Goal: Transaction & Acquisition: Obtain resource

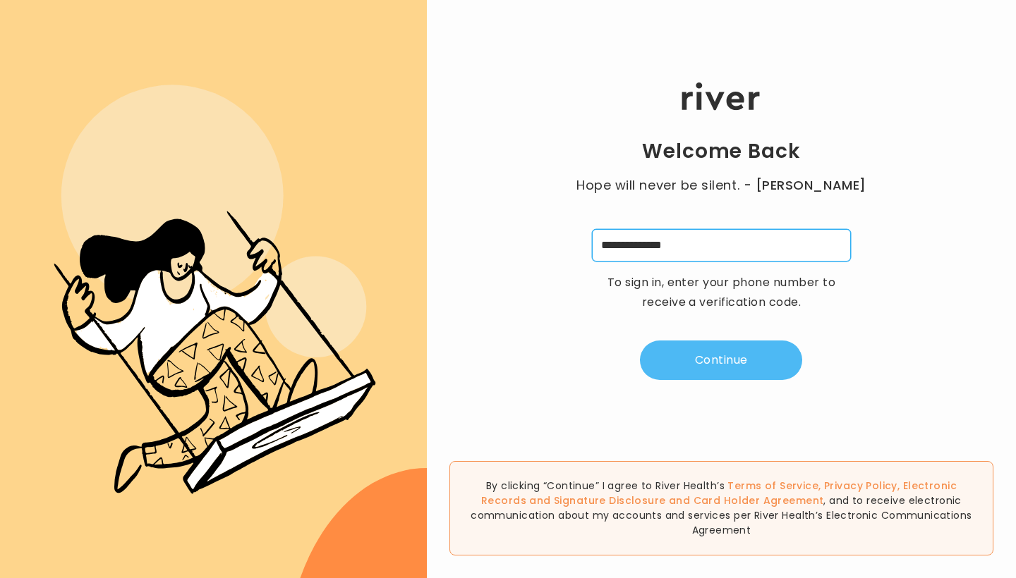
type input "**********"
click at [676, 347] on button "Continue" at bounding box center [721, 360] width 162 height 39
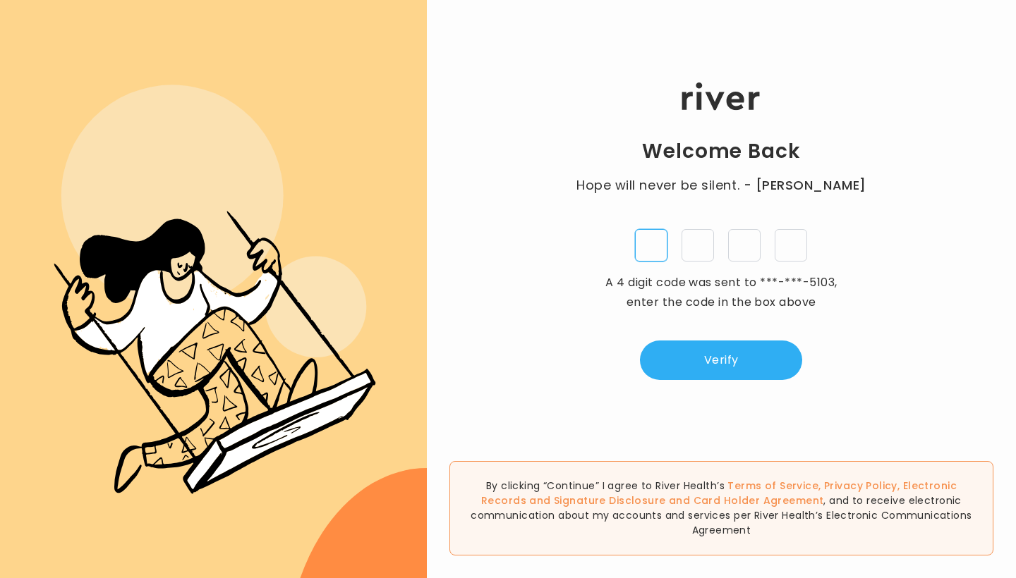
type input "*"
click at [48, 37] on div ".cls-4{fill-rule:evenodd}" at bounding box center [213, 289] width 427 height 578
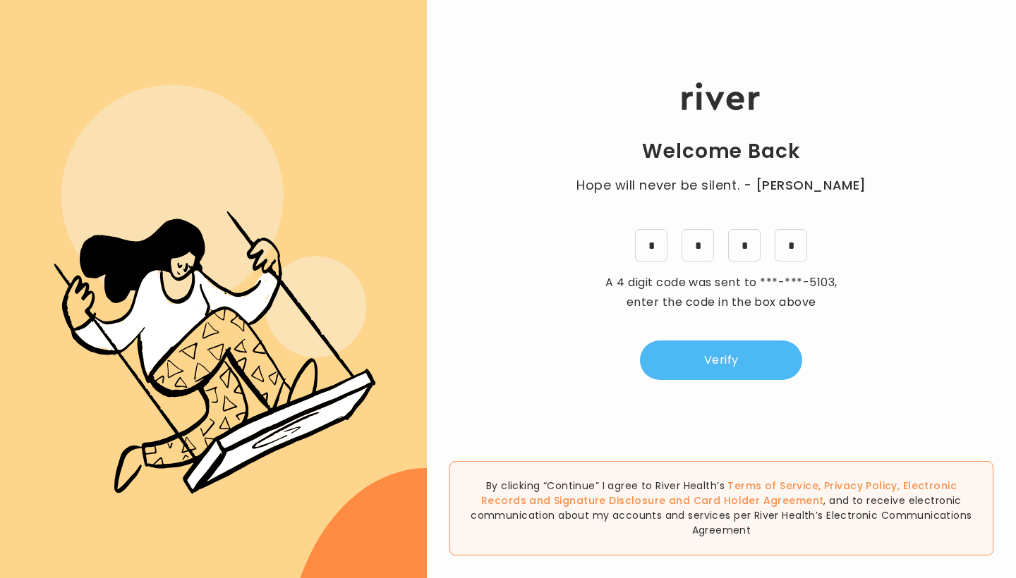
click at [731, 363] on button "Verify" at bounding box center [721, 360] width 162 height 39
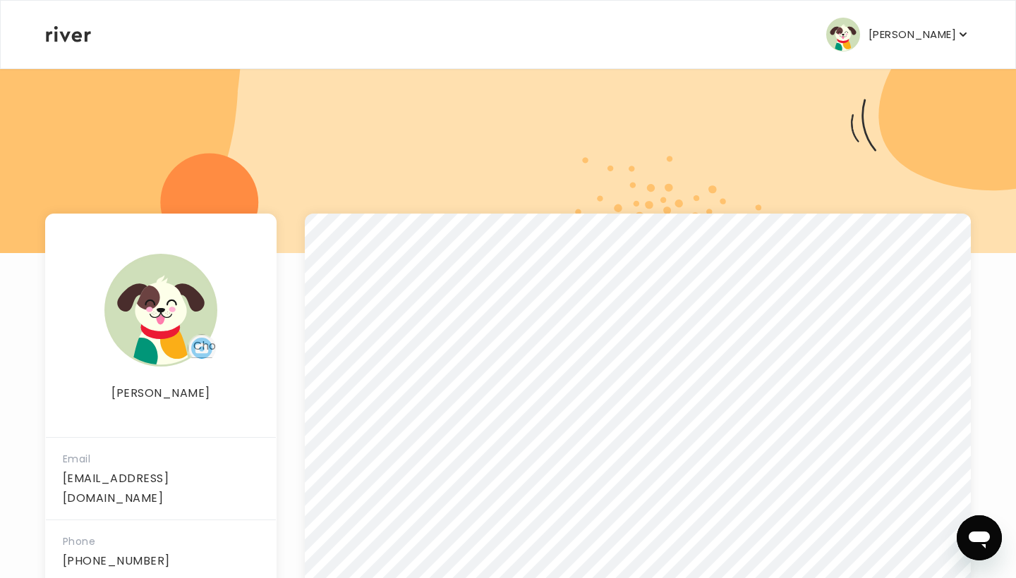
scroll to position [57, 0]
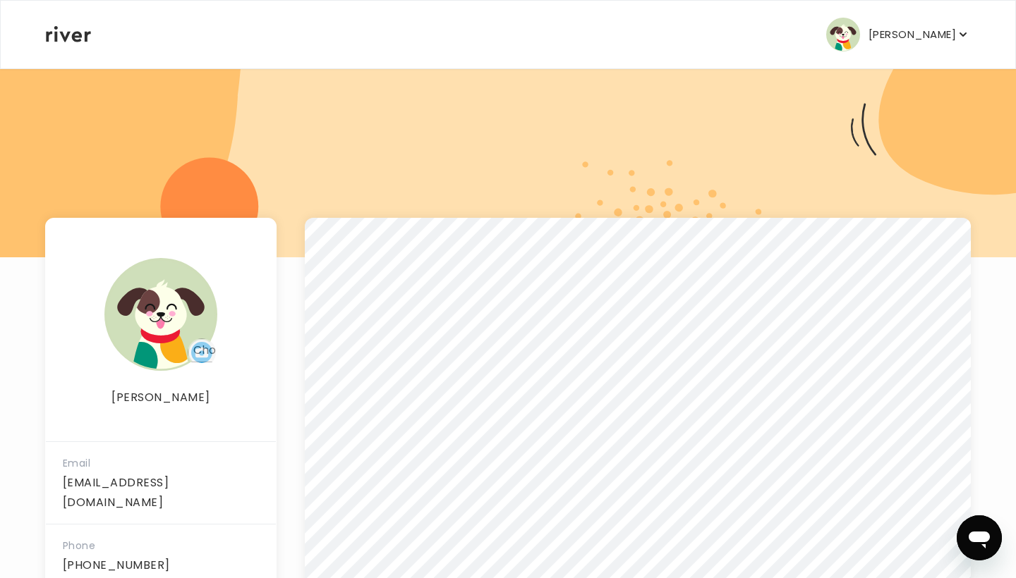
click at [899, 28] on p "[PERSON_NAME]" at bounding box center [911, 35] width 87 height 20
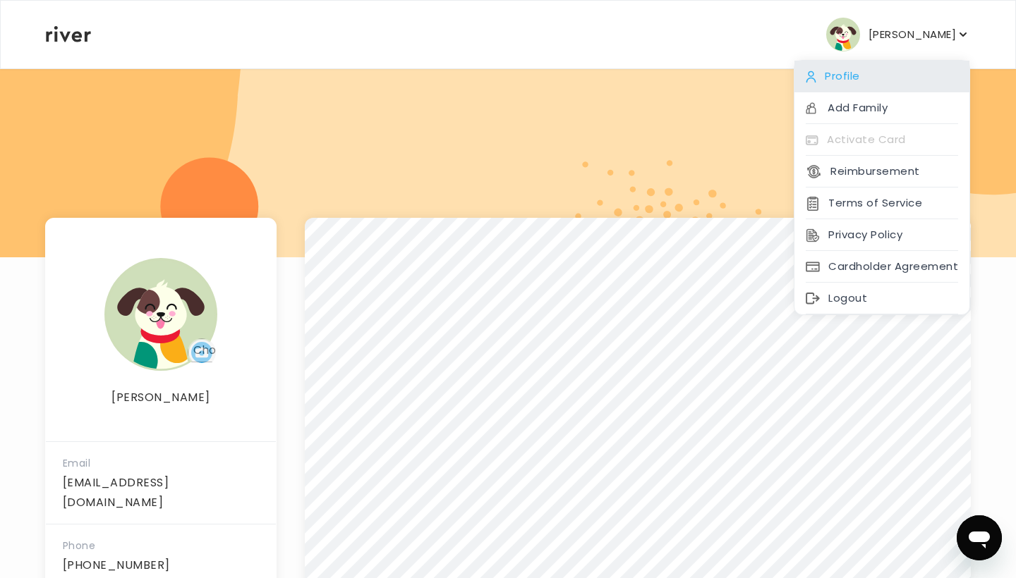
click at [865, 66] on div "Profile" at bounding box center [881, 77] width 175 height 32
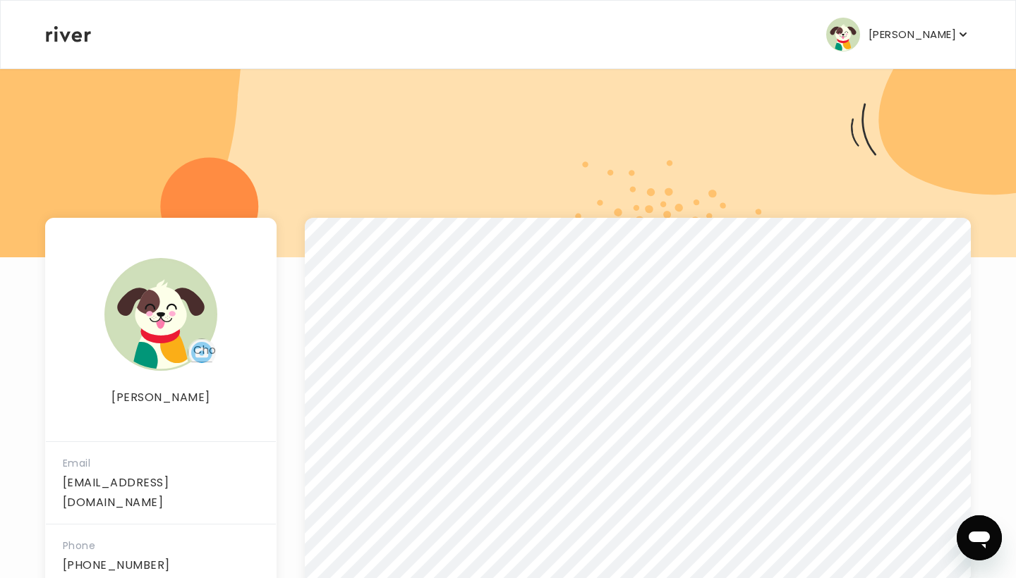
click at [884, 35] on p "[PERSON_NAME]" at bounding box center [911, 35] width 87 height 20
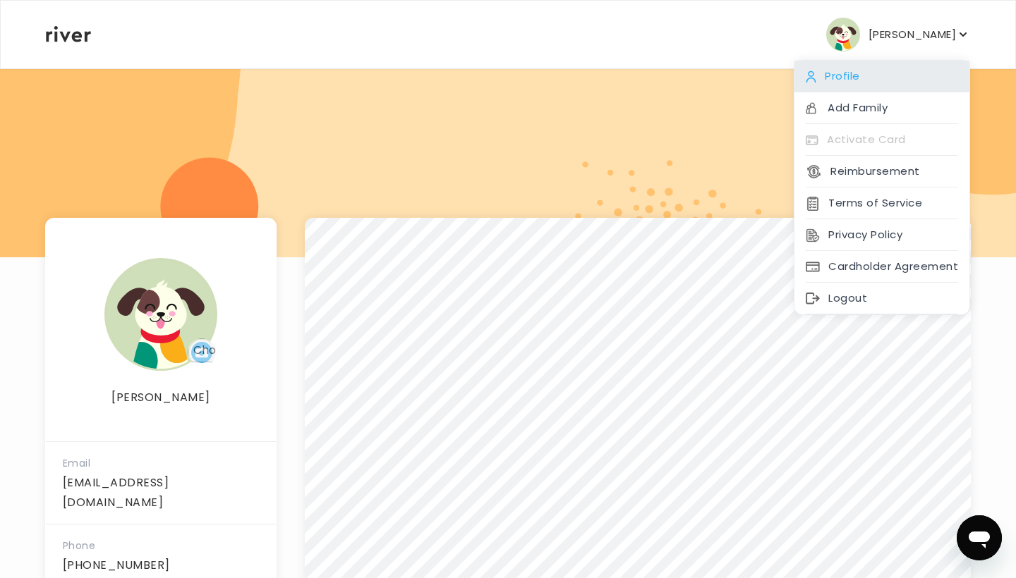
click at [851, 81] on div "Profile" at bounding box center [881, 77] width 175 height 32
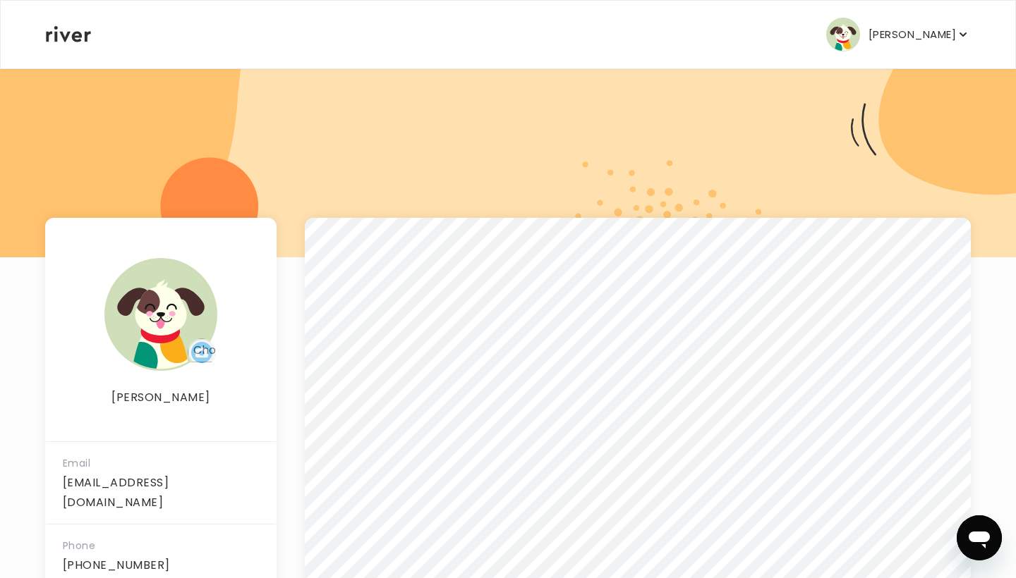
click at [860, 28] on img "button" at bounding box center [843, 35] width 34 height 34
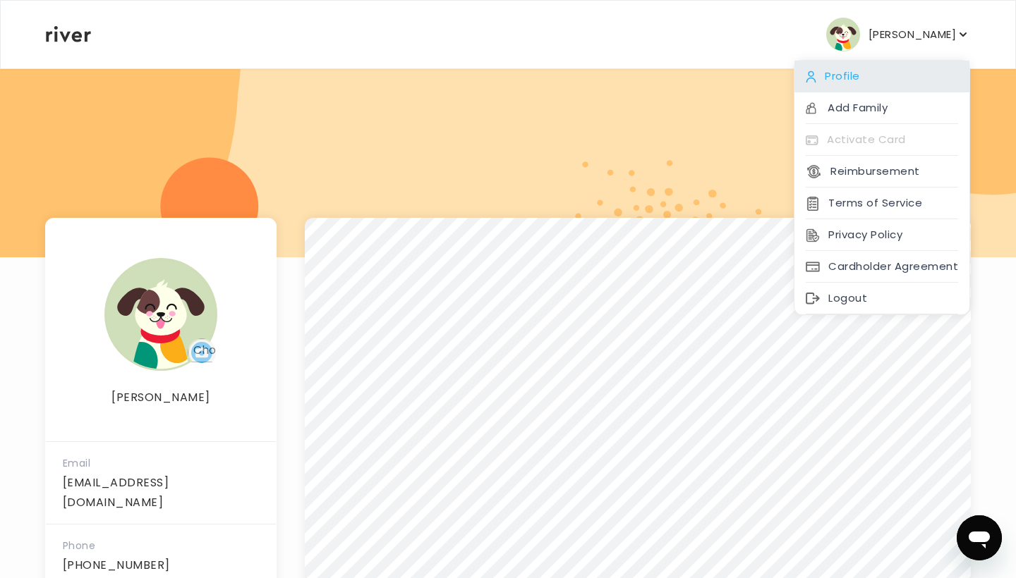
click at [853, 72] on div "Profile" at bounding box center [881, 77] width 175 height 32
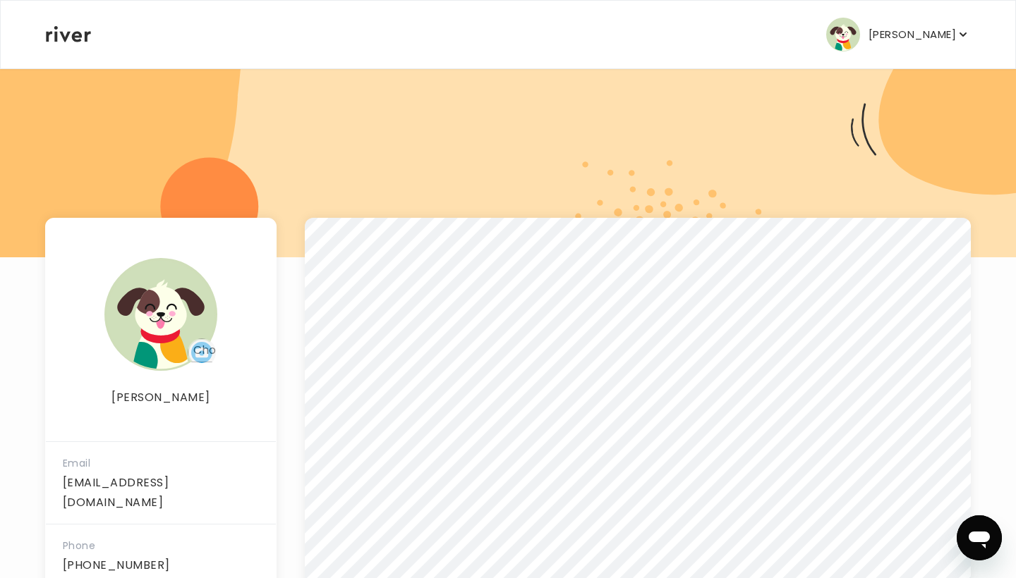
click at [886, 37] on p "[PERSON_NAME]" at bounding box center [911, 35] width 87 height 20
click at [133, 334] on img at bounding box center [160, 314] width 113 height 113
click at [853, 20] on img "button" at bounding box center [843, 35] width 34 height 34
click at [481, 141] on div at bounding box center [508, 134] width 1016 height 247
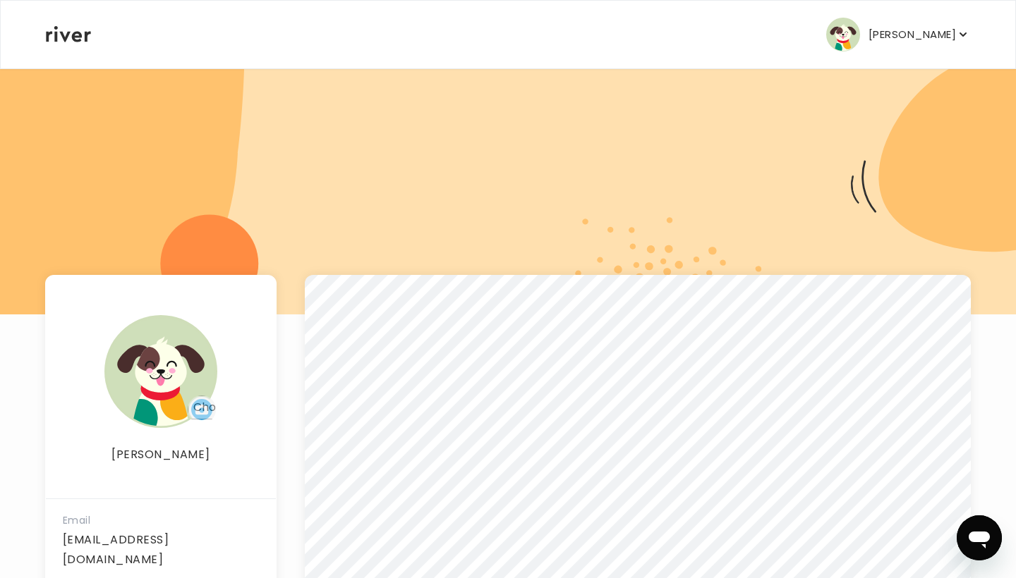
scroll to position [0, 0]
click at [860, 43] on img "button" at bounding box center [843, 35] width 34 height 34
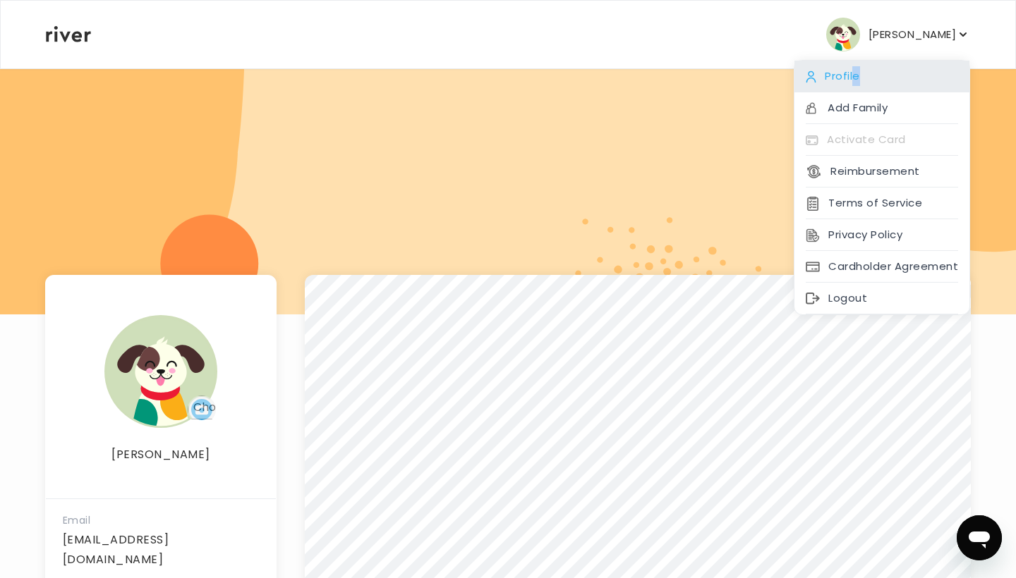
click at [856, 78] on div "Profile" at bounding box center [881, 77] width 175 height 32
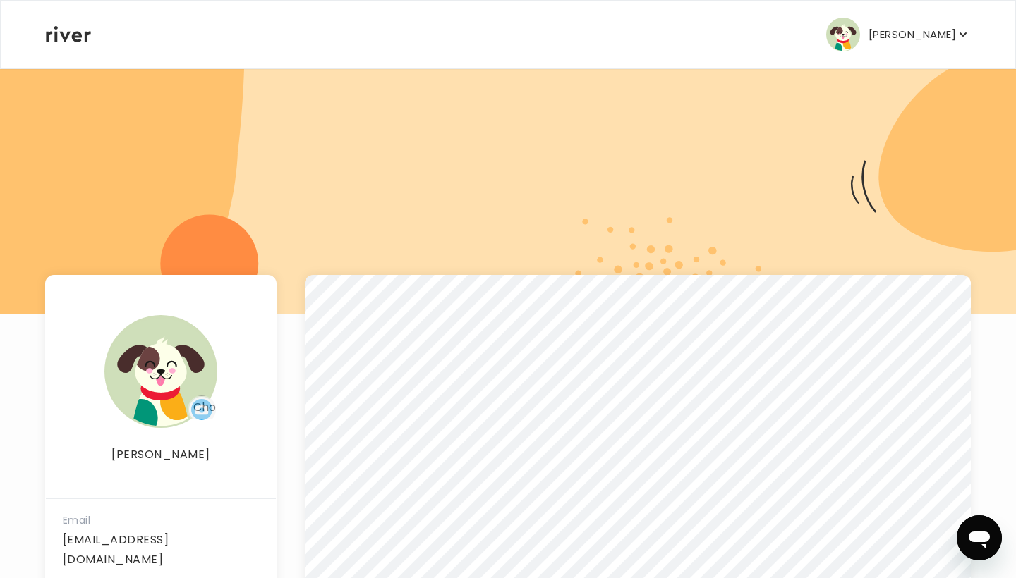
click at [860, 47] on img "button" at bounding box center [843, 35] width 34 height 34
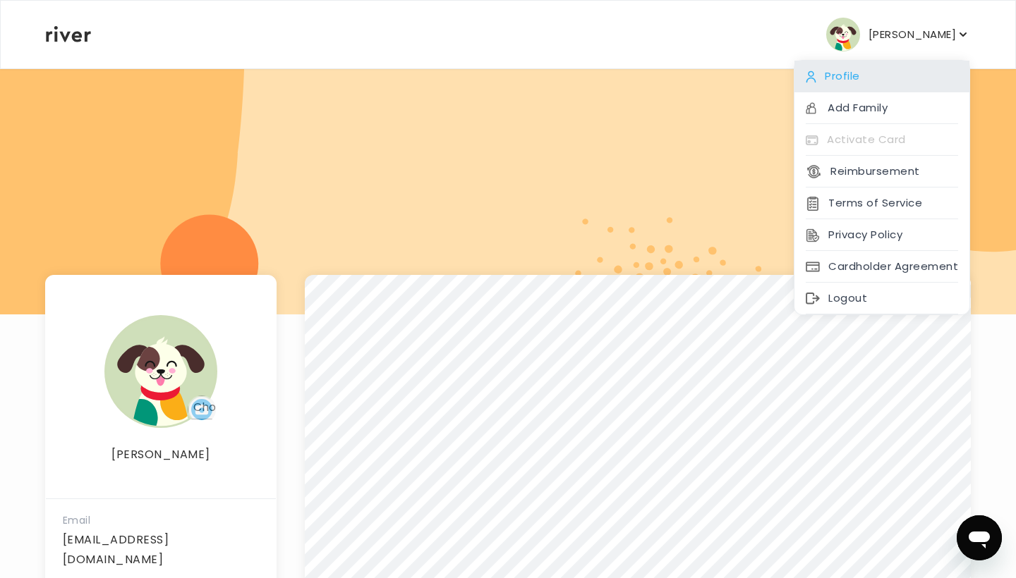
click at [827, 68] on div "Profile" at bounding box center [881, 77] width 175 height 32
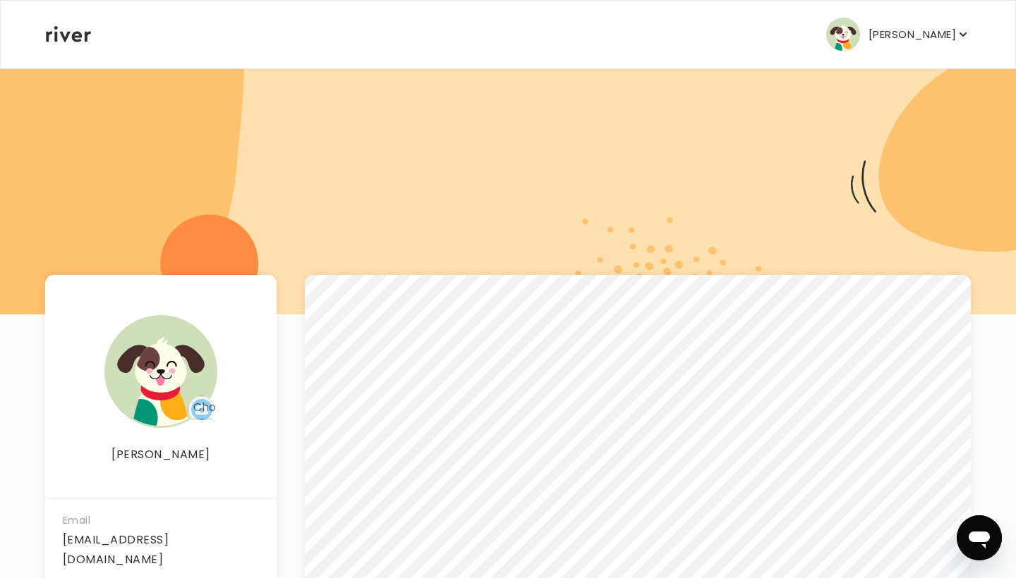
click at [827, 68] on div "JADE BRYANT Profile Add Family Activate Card Reimbursement Terms of Service Pri…" at bounding box center [508, 35] width 924 height 68
click at [860, 30] on img "button" at bounding box center [843, 35] width 34 height 34
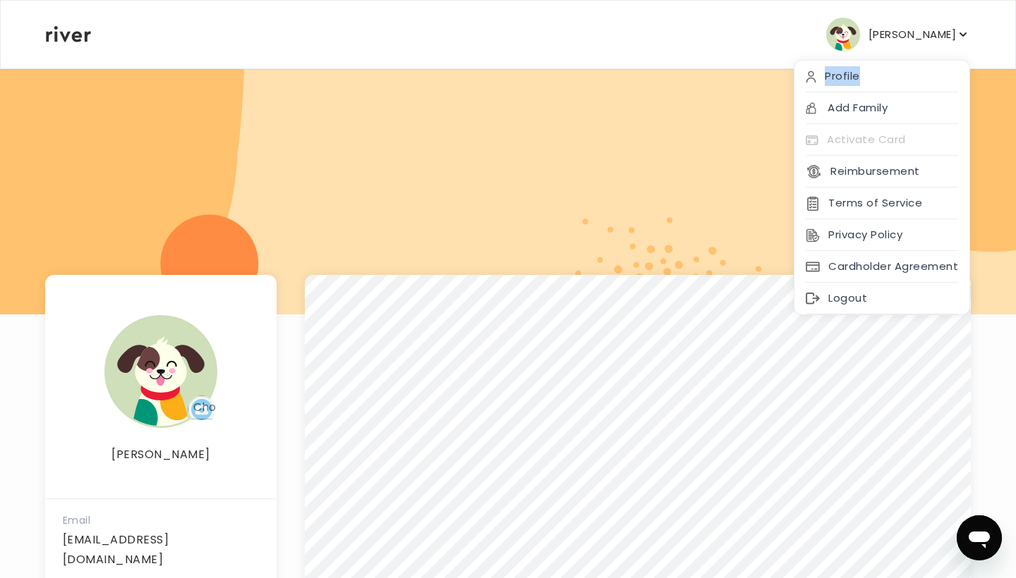
click at [860, 30] on img "button" at bounding box center [843, 35] width 34 height 34
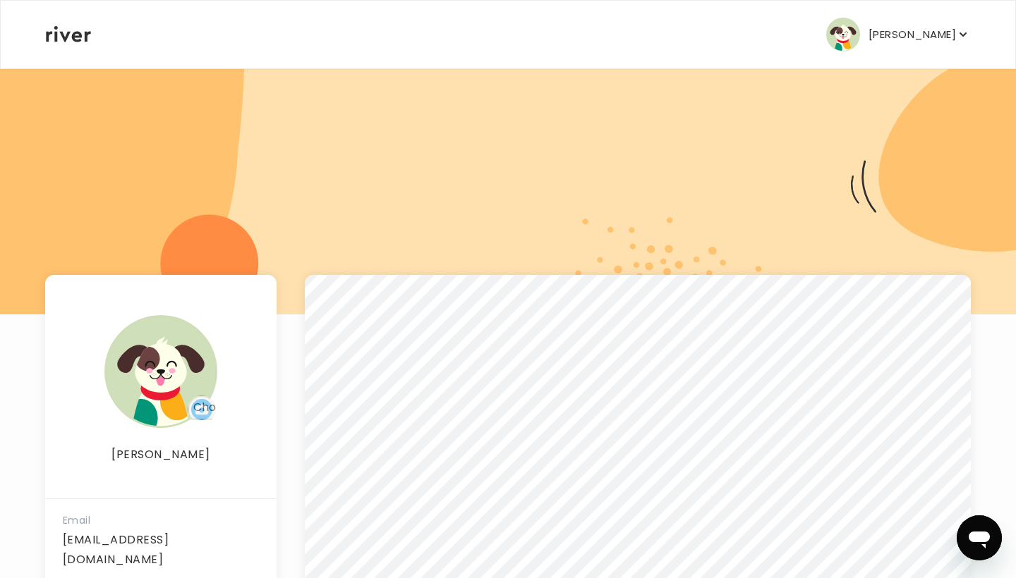
click at [860, 30] on img "button" at bounding box center [843, 35] width 34 height 34
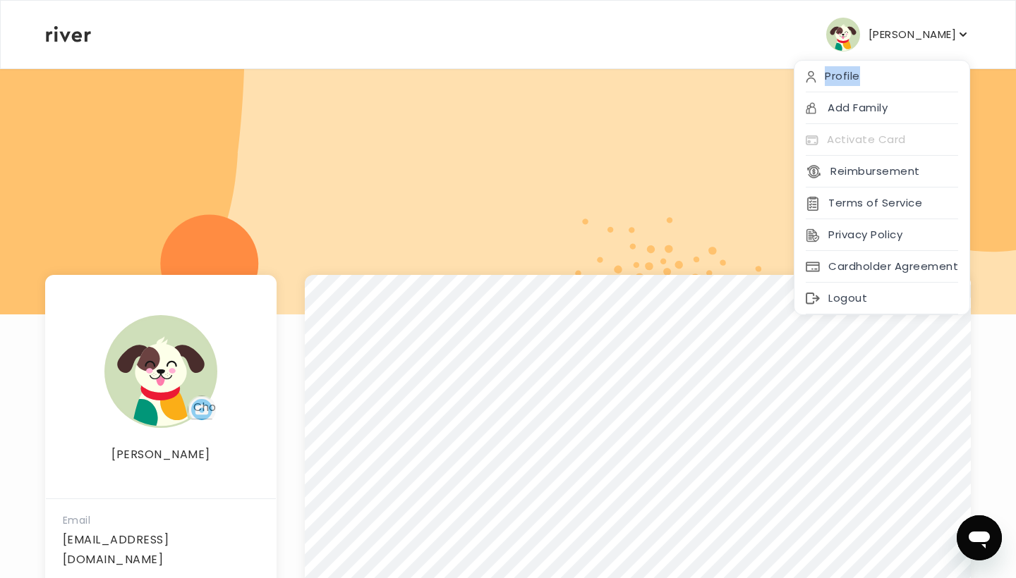
click at [936, 30] on p "[PERSON_NAME]" at bounding box center [911, 35] width 87 height 20
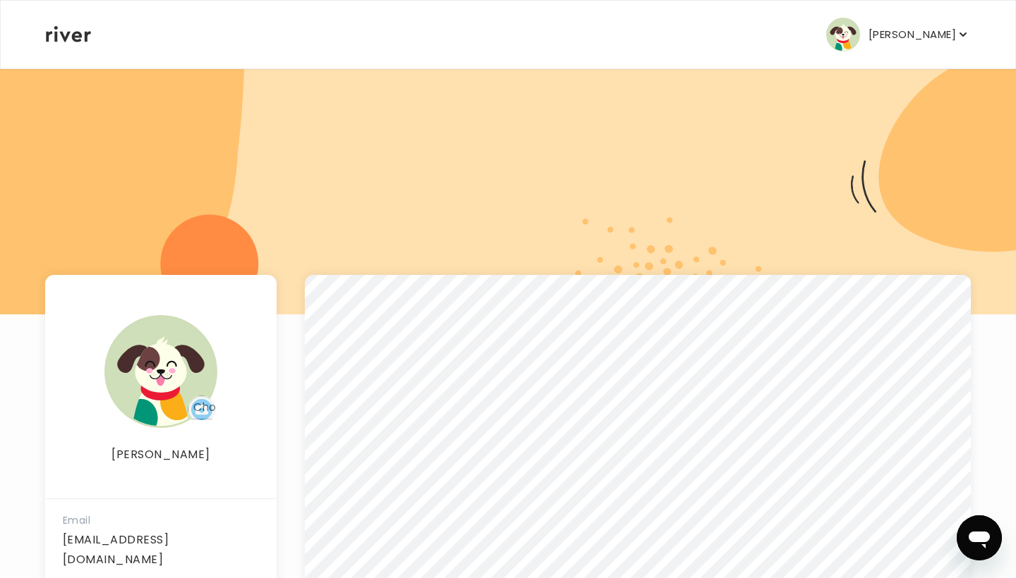
click at [970, 35] on icon "button" at bounding box center [963, 35] width 14 height 14
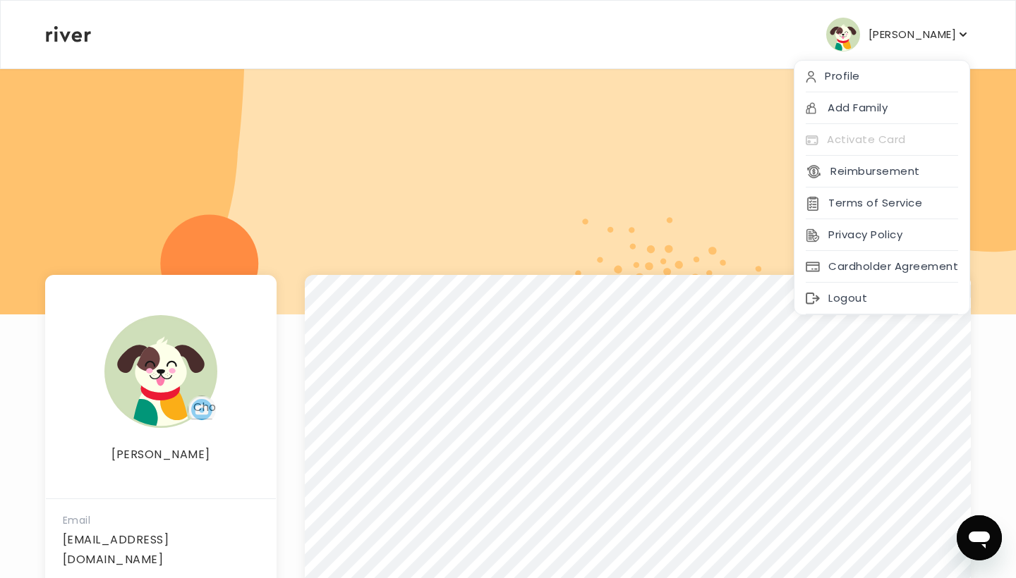
click at [907, 53] on div "JADE BRYANT Profile Add Family Activate Card Reimbursement Terms of Service Pri…" at bounding box center [508, 35] width 924 height 68
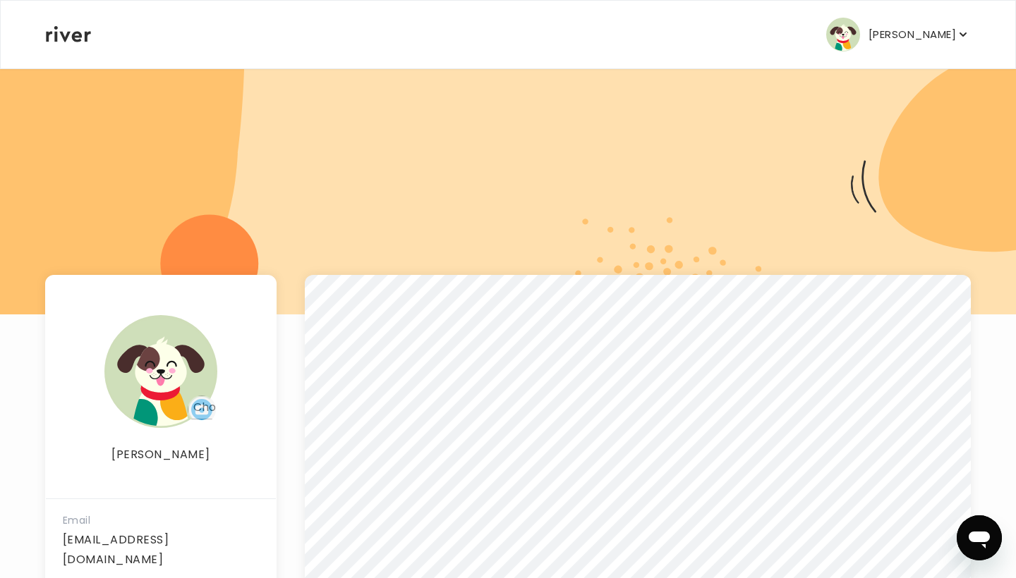
click at [142, 383] on img at bounding box center [160, 371] width 113 height 113
click at [860, 30] on img "button" at bounding box center [843, 35] width 34 height 34
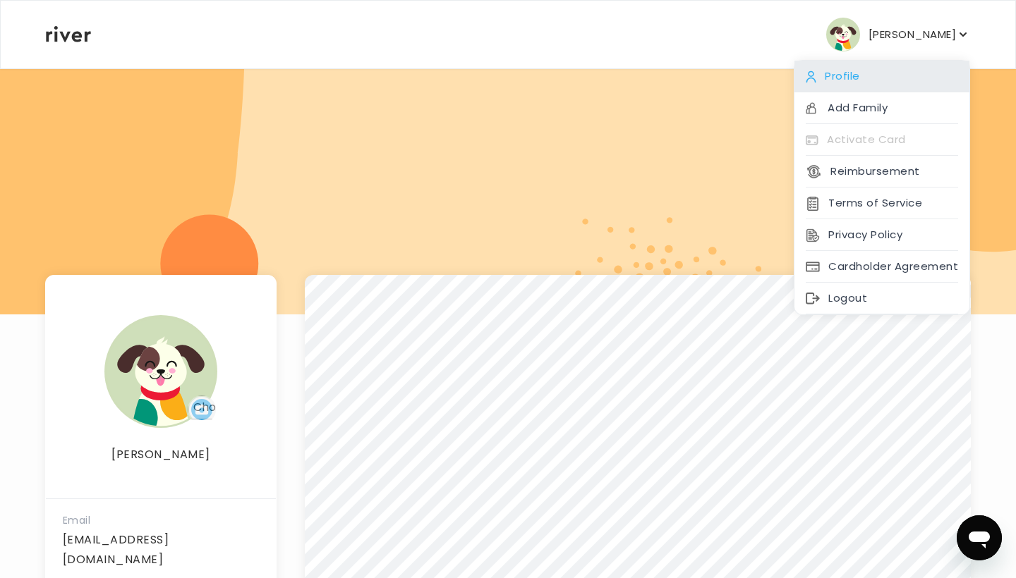
click at [867, 70] on div "Profile" at bounding box center [881, 77] width 175 height 32
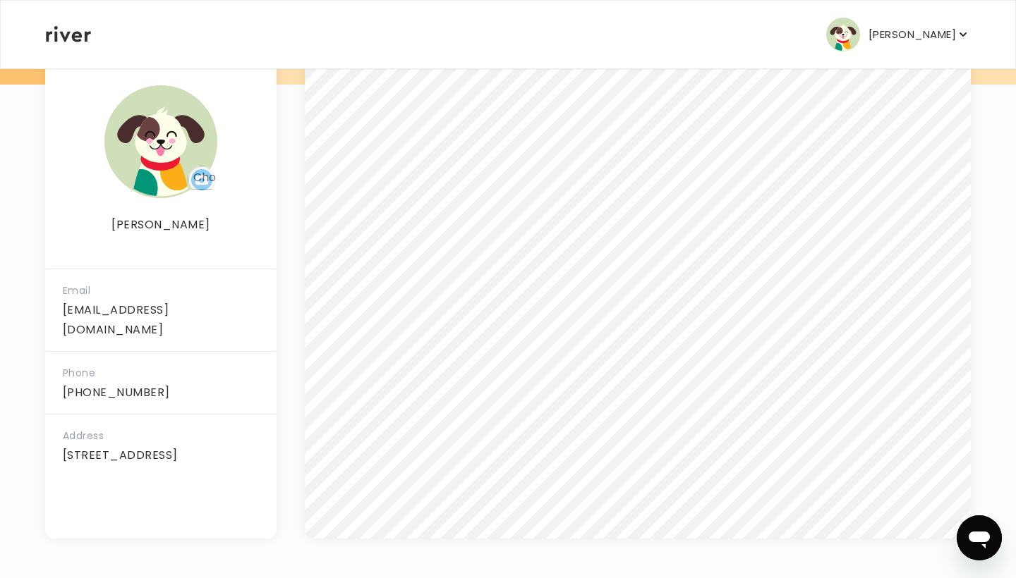
scroll to position [230, 0]
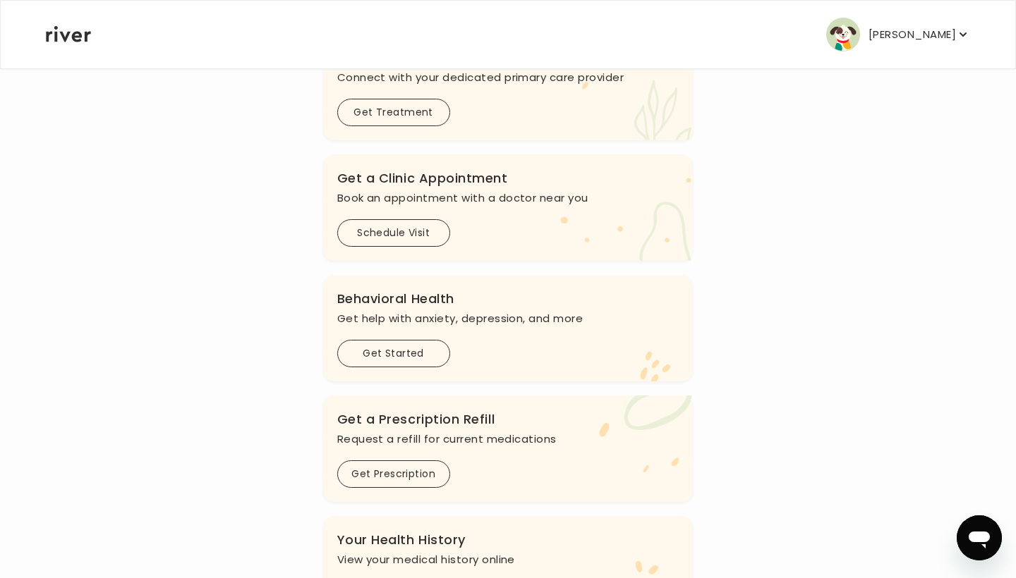
scroll to position [212, 0]
click at [403, 474] on button "Get Prescription" at bounding box center [393, 472] width 113 height 28
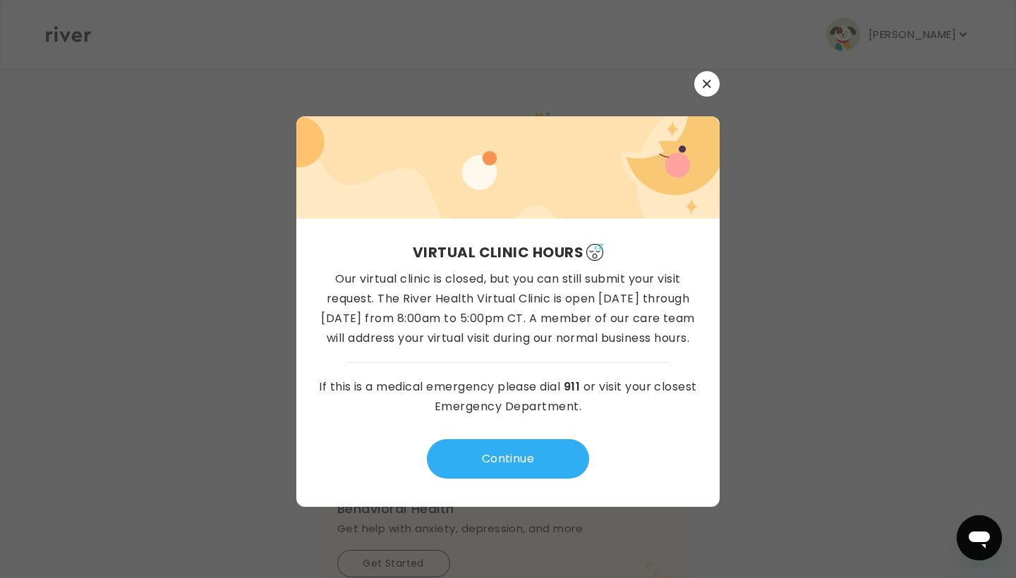
click at [700, 87] on button "button" at bounding box center [706, 83] width 25 height 25
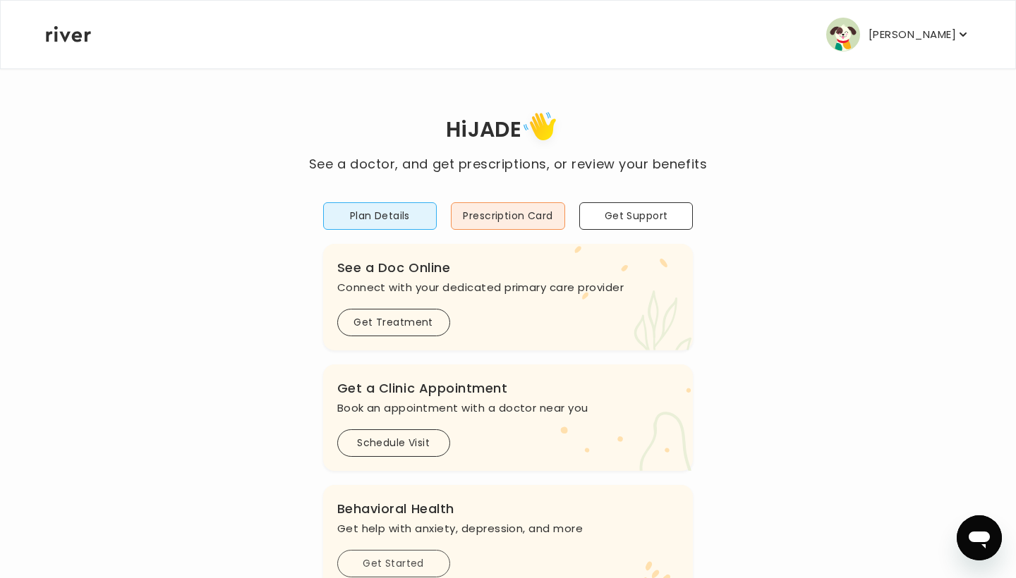
click at [412, 561] on button "Get Started" at bounding box center [393, 564] width 113 height 28
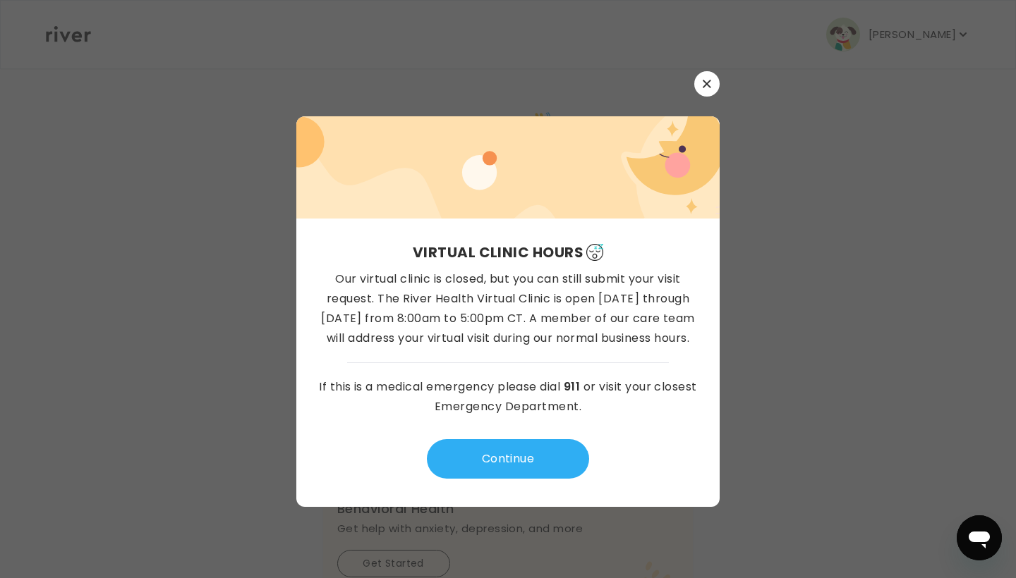
click at [705, 90] on button "button" at bounding box center [706, 83] width 25 height 25
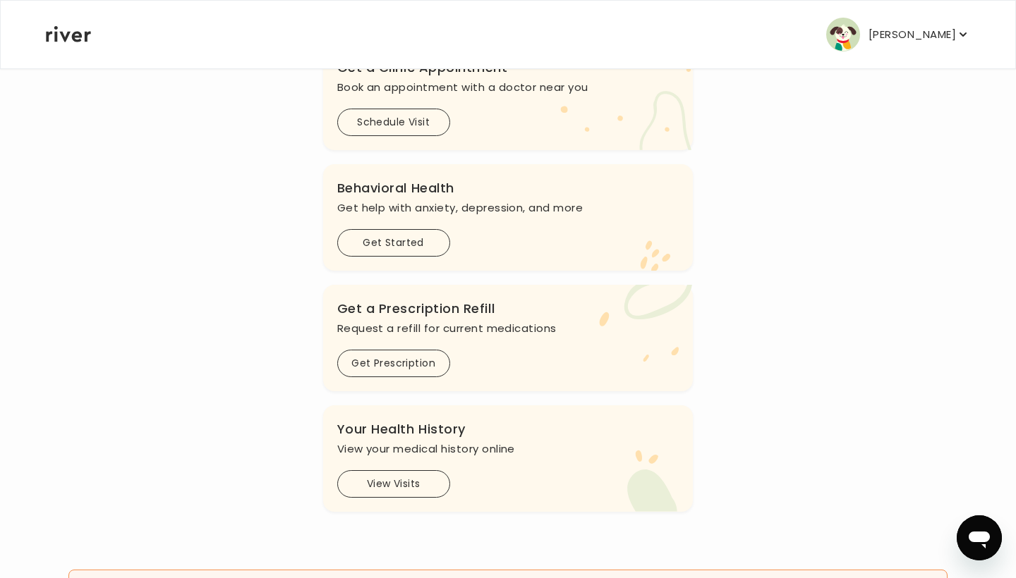
scroll to position [322, 0]
click at [423, 362] on button "Get Prescription" at bounding box center [393, 362] width 113 height 28
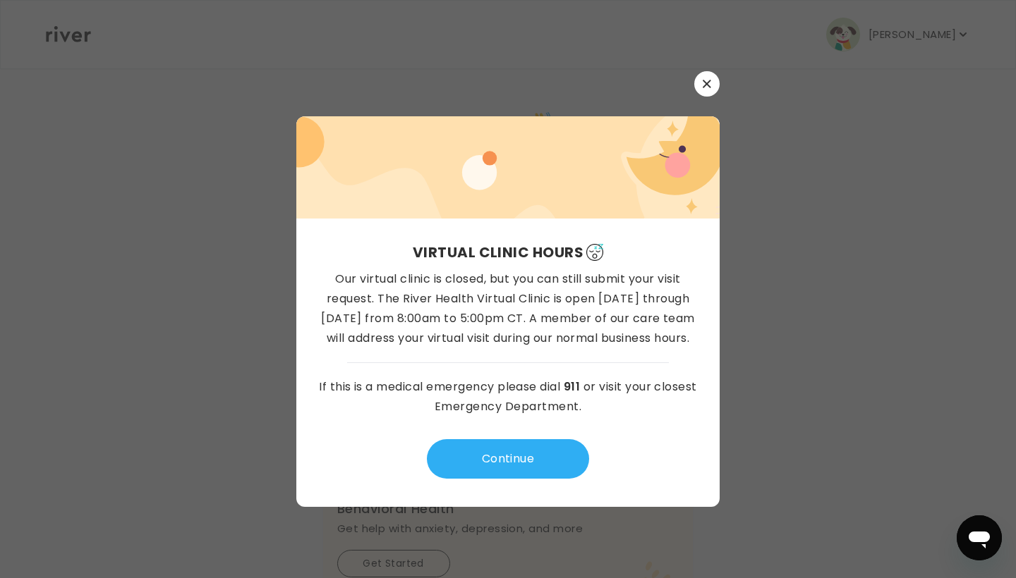
click at [710, 83] on icon "button" at bounding box center [706, 84] width 8 height 8
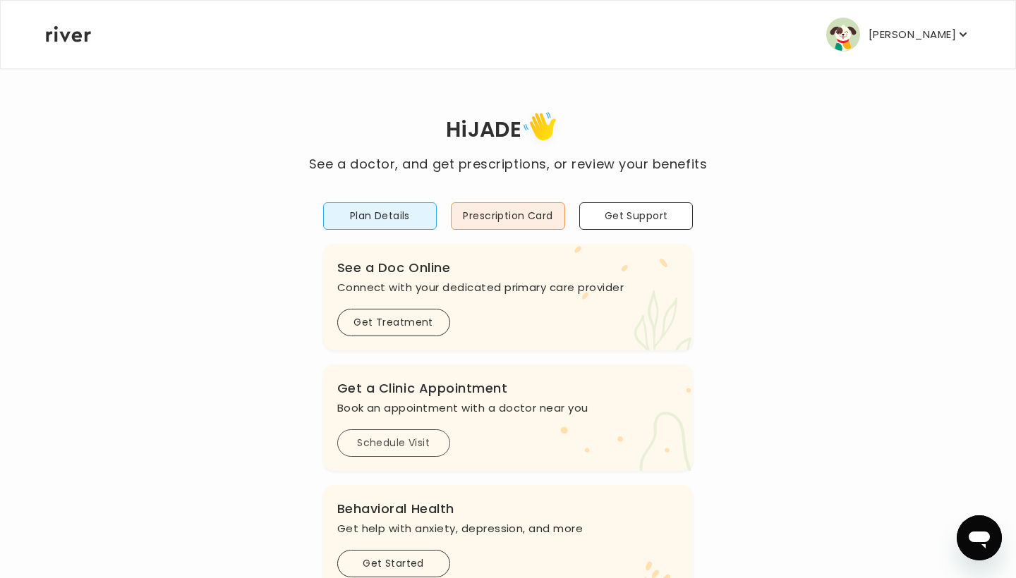
click at [420, 451] on button "Schedule Visit" at bounding box center [393, 443] width 113 height 28
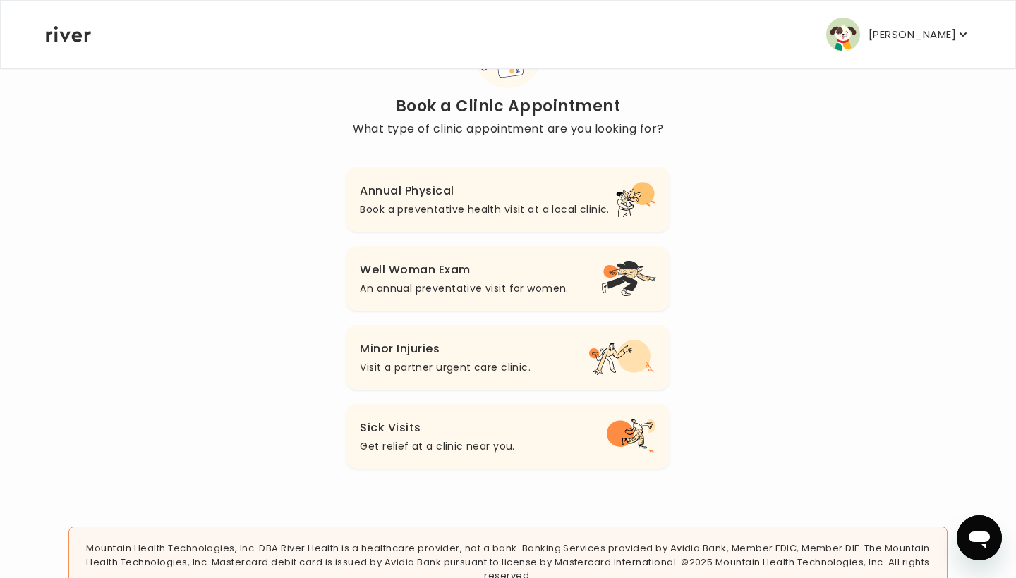
scroll to position [85, 0]
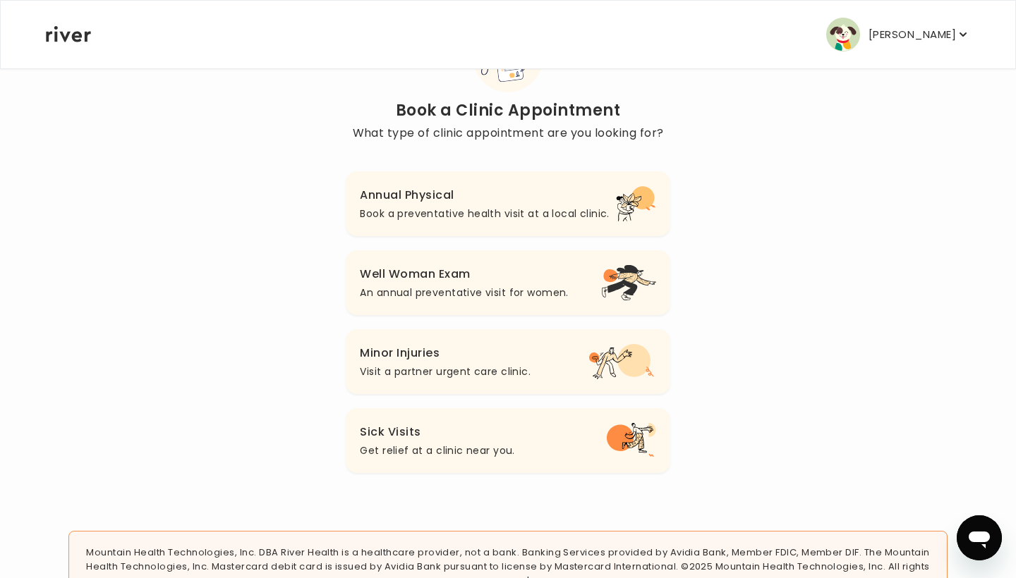
click at [884, 33] on button "[PERSON_NAME]" at bounding box center [898, 35] width 144 height 34
click at [690, 106] on div "Back Book a Clinic Appointment What type of clinic appointment are you looking …" at bounding box center [507, 247] width 925 height 530
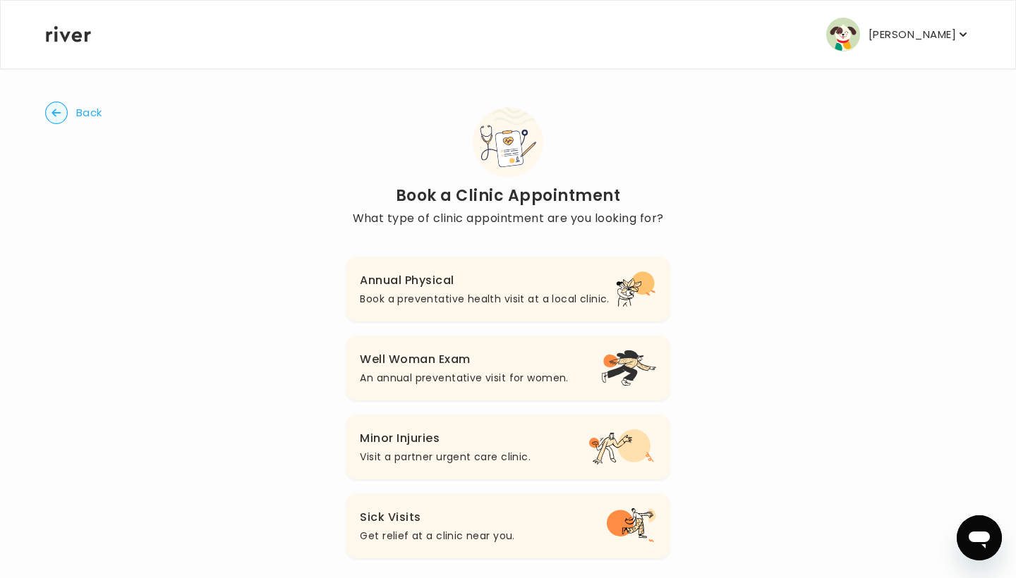
scroll to position [0, 0]
click at [63, 115] on circle "button" at bounding box center [57, 113] width 22 height 22
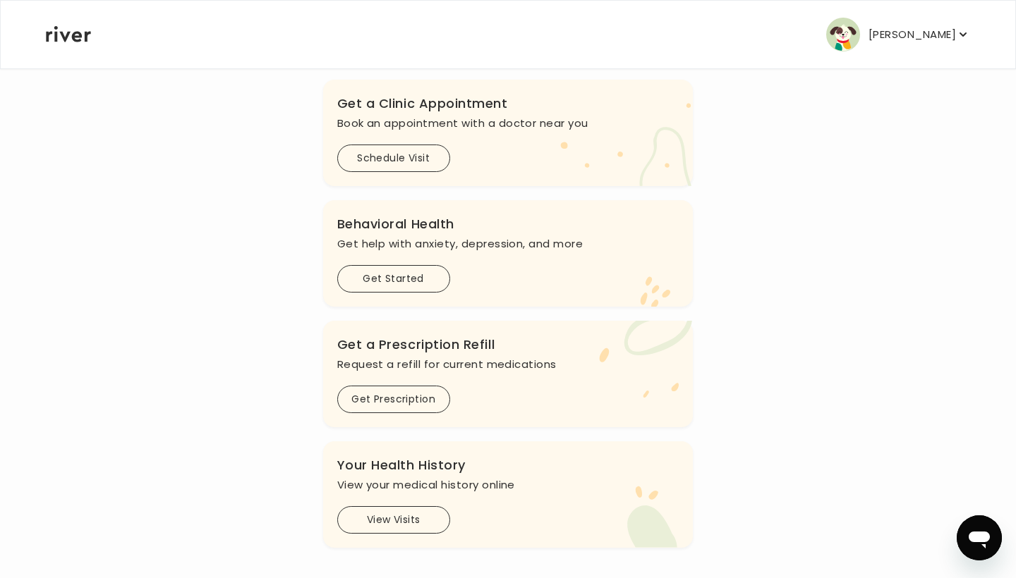
scroll to position [310, 0]
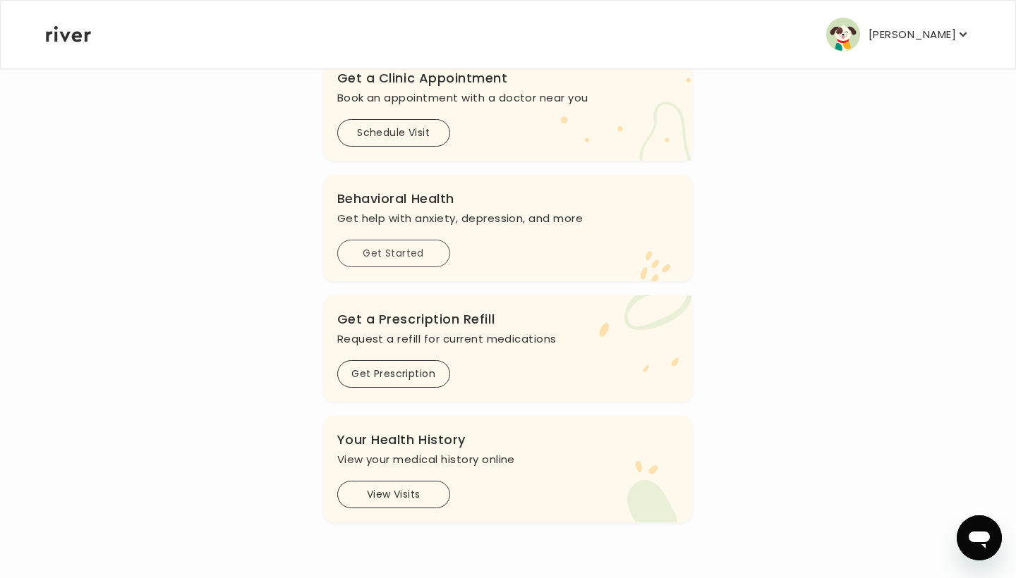
click at [410, 260] on button "Get Started" at bounding box center [393, 254] width 113 height 28
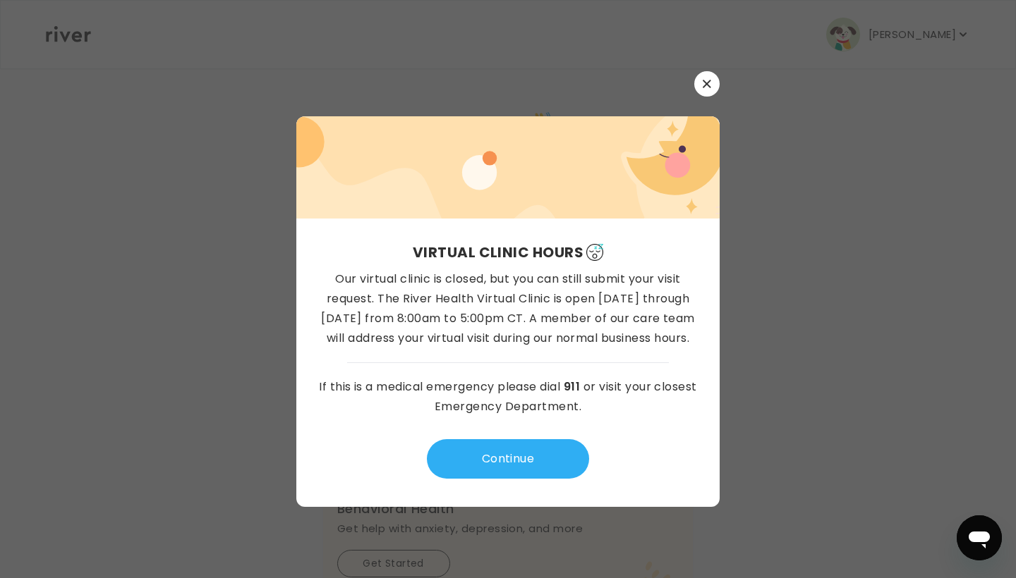
click at [710, 90] on button "button" at bounding box center [706, 83] width 25 height 25
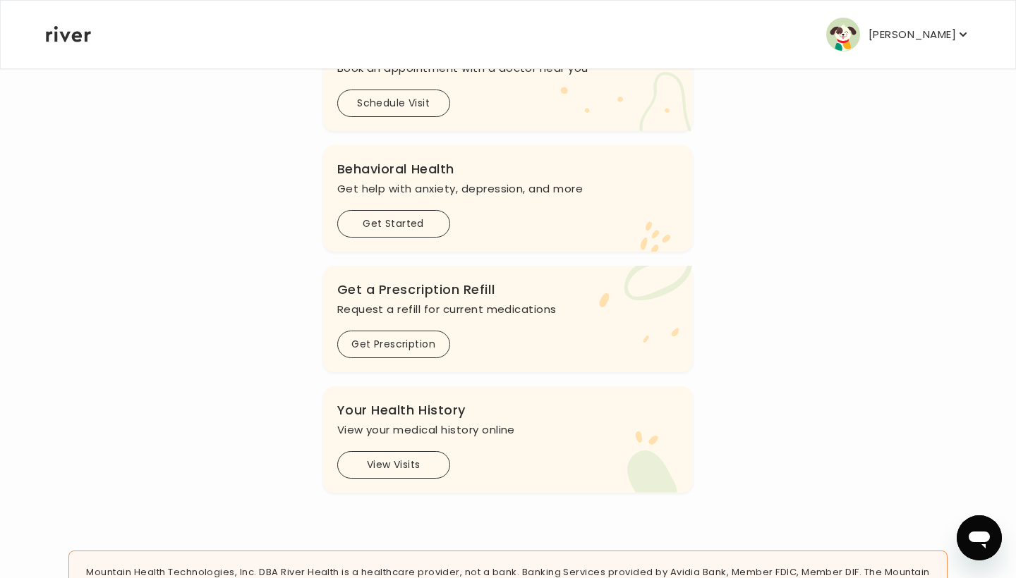
scroll to position [361, 0]
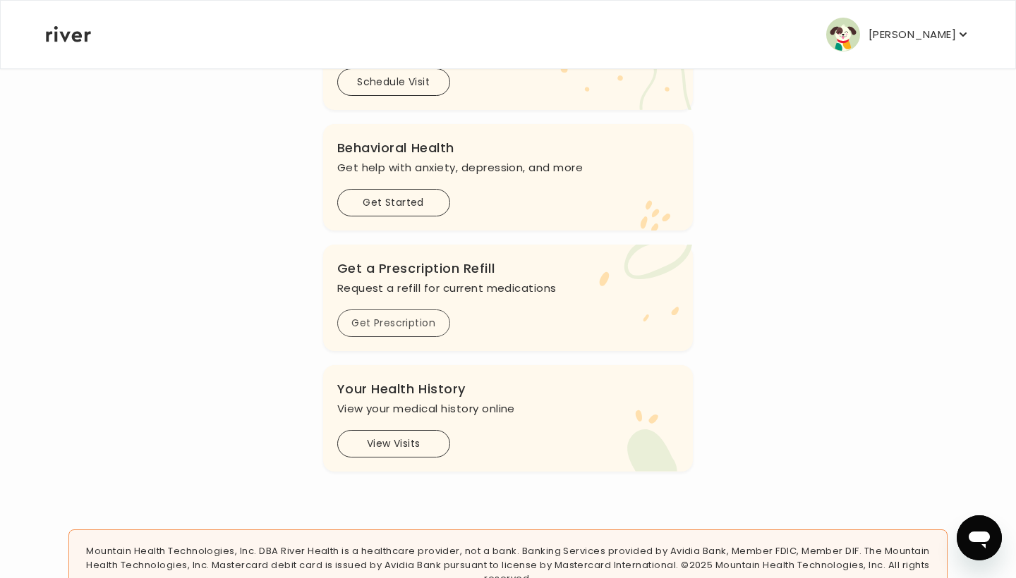
click at [372, 320] on button "Get Prescription" at bounding box center [393, 324] width 113 height 28
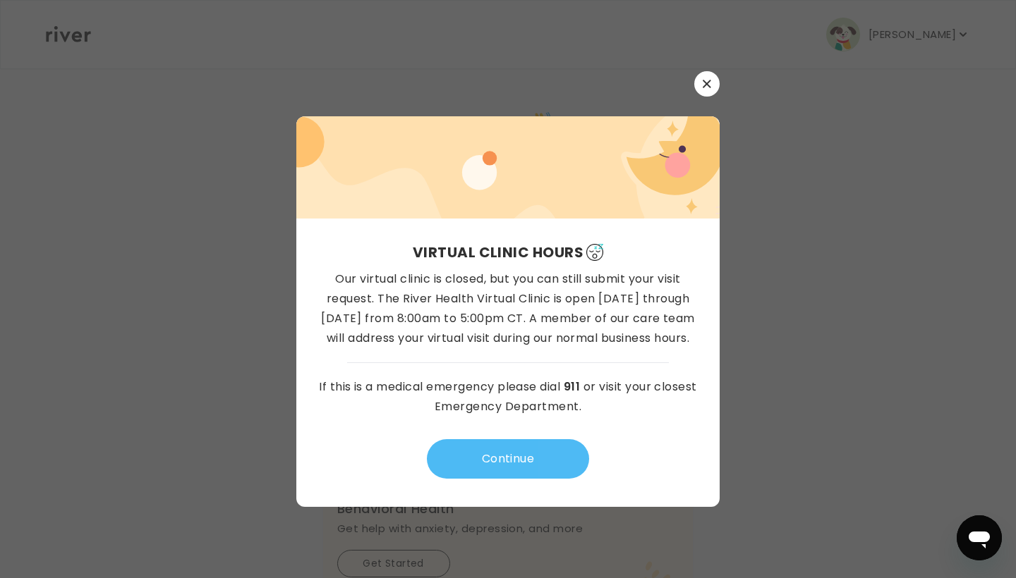
click at [505, 461] on button "Continue" at bounding box center [508, 458] width 162 height 39
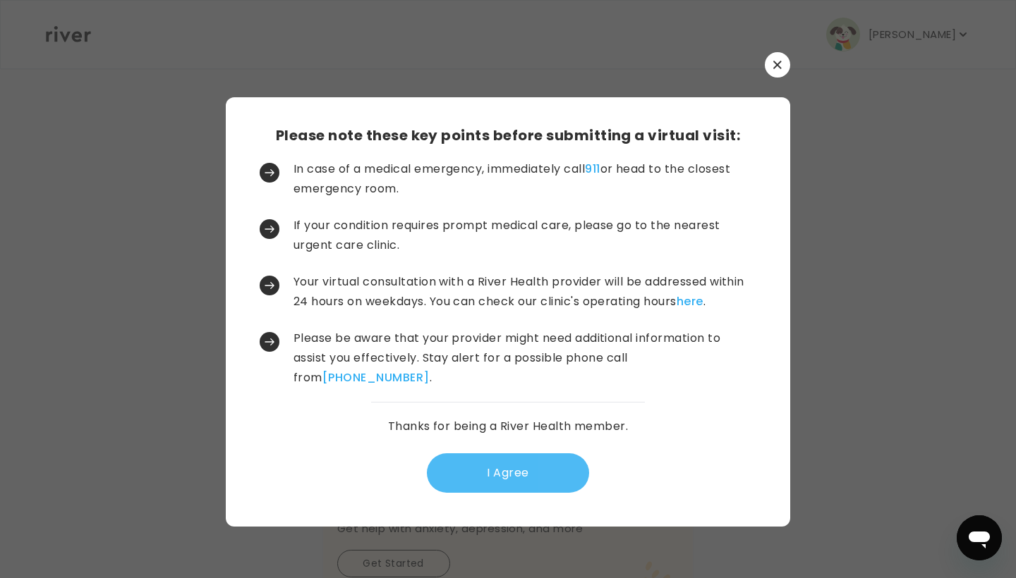
click at [515, 467] on button "I Agree" at bounding box center [508, 472] width 162 height 39
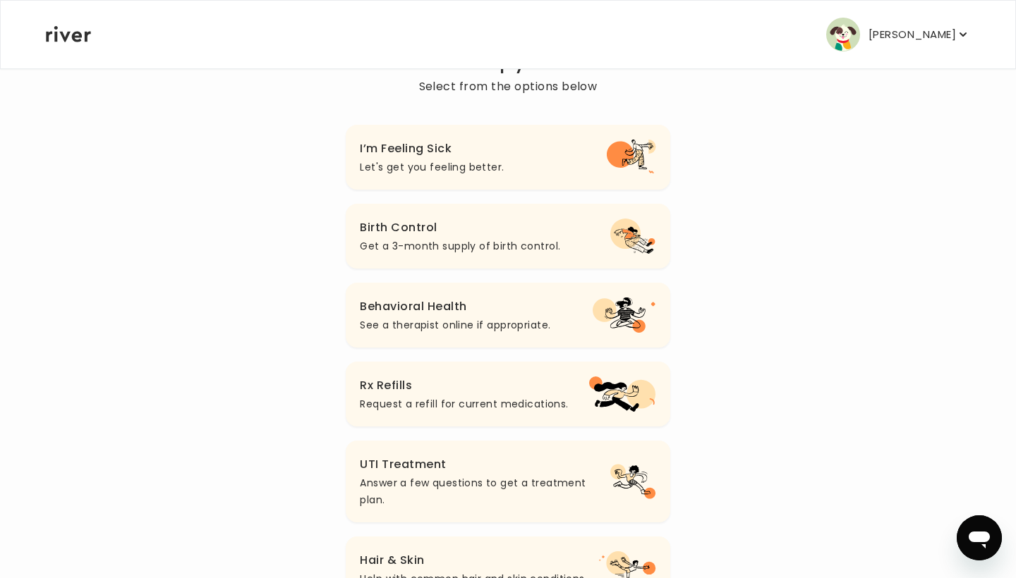
scroll to position [135, 0]
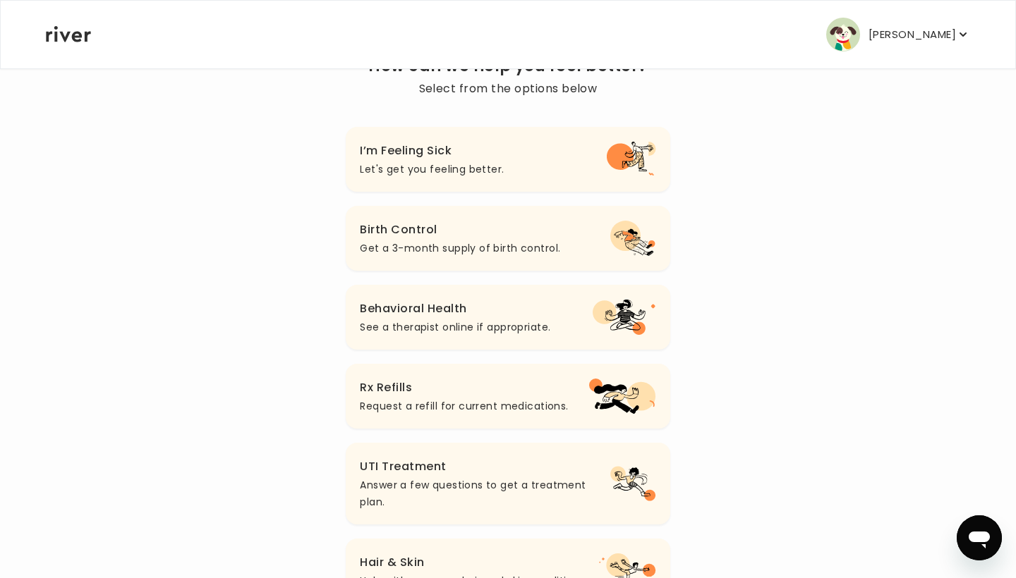
click at [455, 400] on p "Request a refill for current medications." at bounding box center [464, 406] width 208 height 17
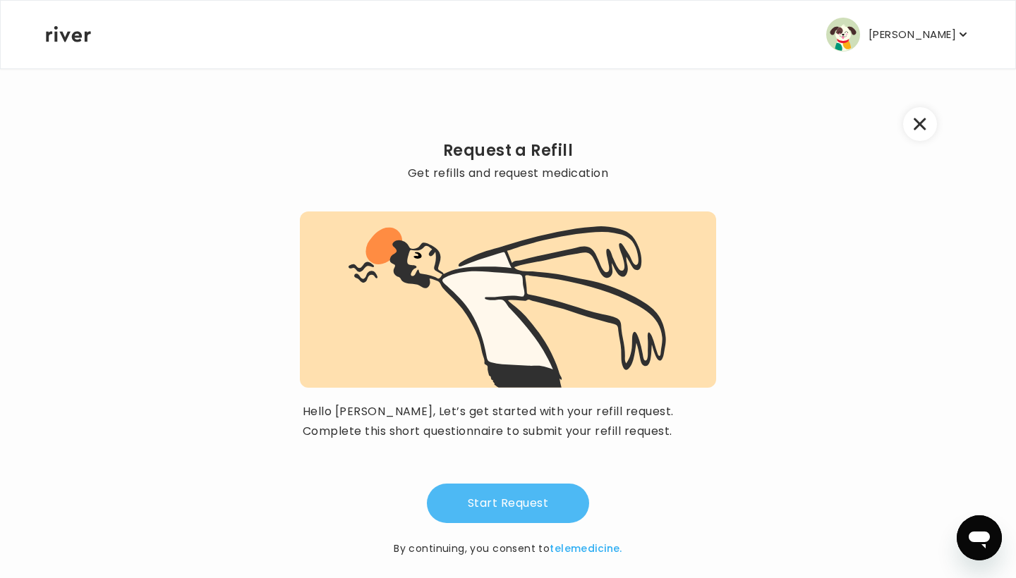
click at [487, 510] on button "Start Request" at bounding box center [508, 503] width 162 height 39
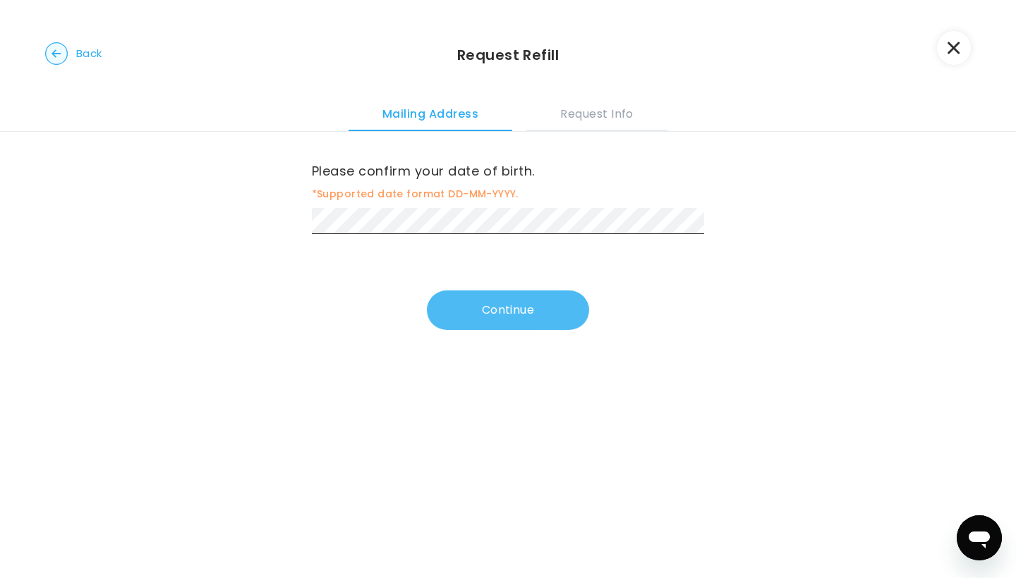
click at [496, 310] on button "Continue" at bounding box center [508, 310] width 162 height 39
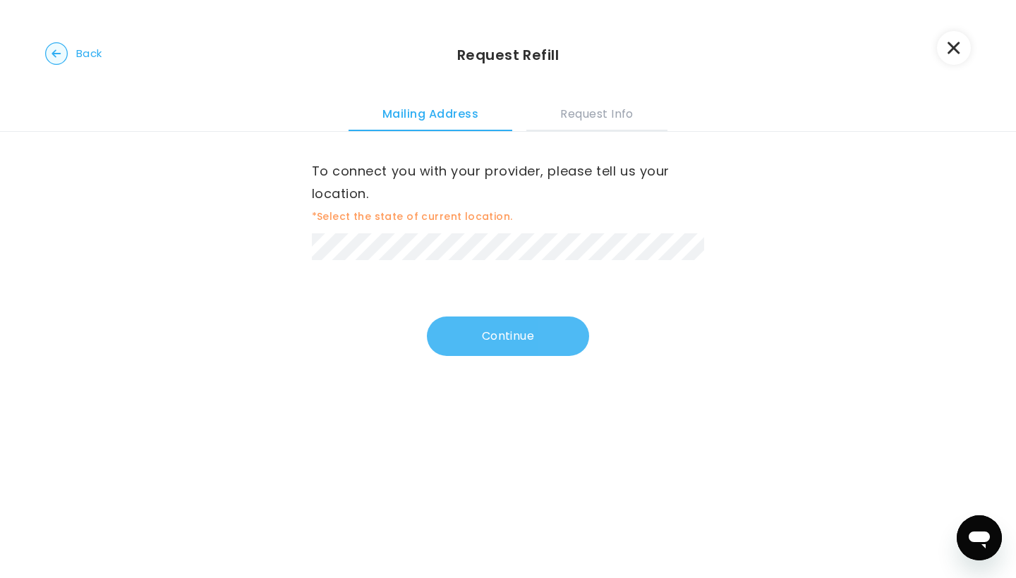
click at [503, 336] on button "Continue" at bounding box center [508, 336] width 162 height 39
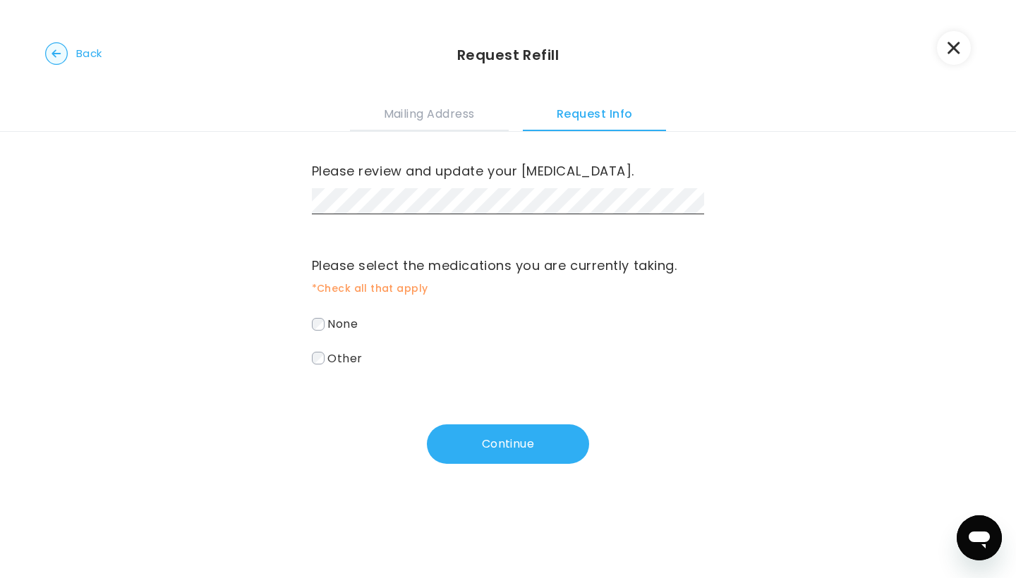
click at [359, 355] on span "Other" at bounding box center [344, 358] width 35 height 16
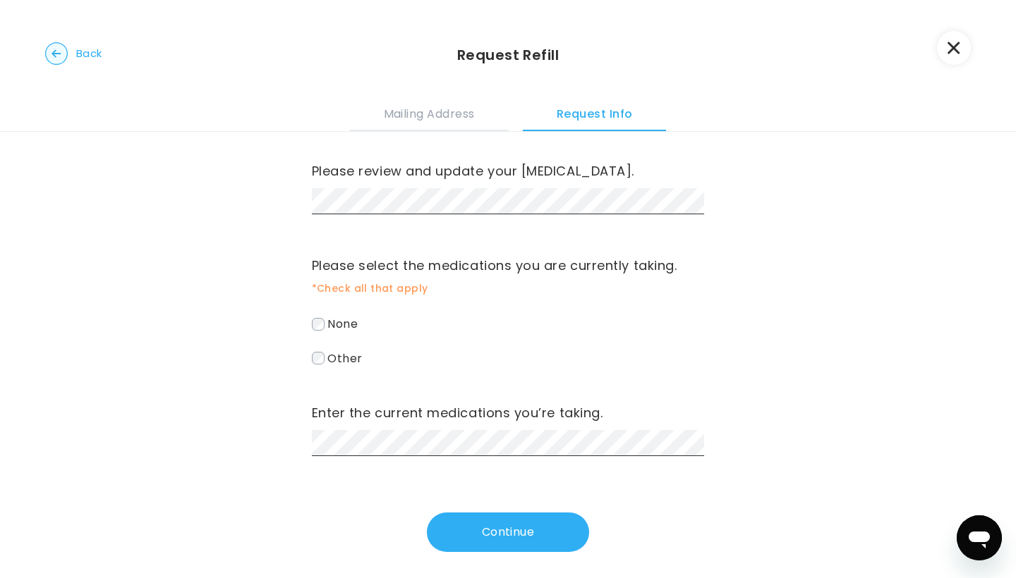
click at [382, 458] on div "Please review and update your [MEDICAL_DATA]. Please select the medications you…" at bounding box center [508, 342] width 393 height 420
click at [465, 530] on button "Continue" at bounding box center [508, 532] width 162 height 39
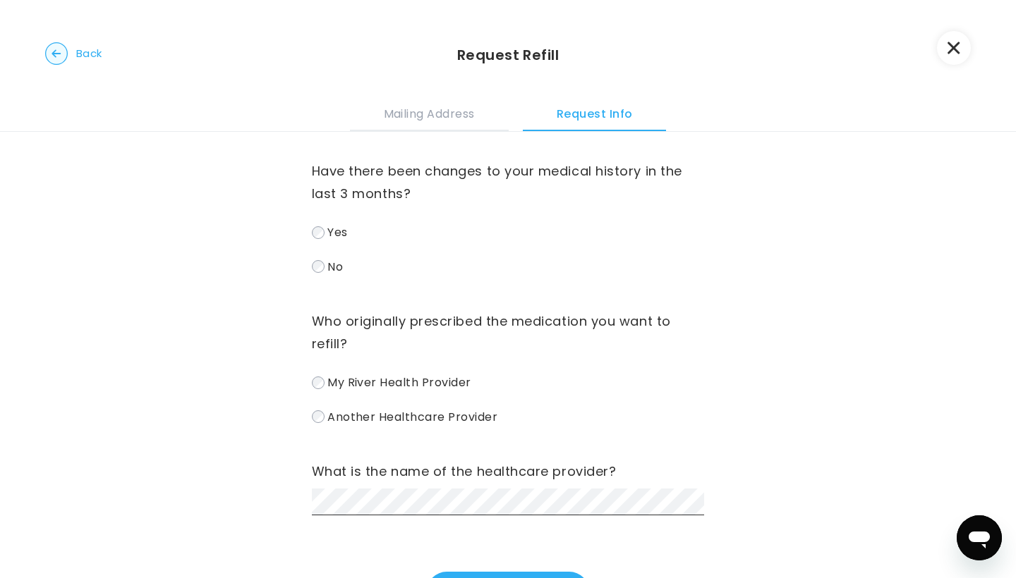
click at [669, 427] on div "Have there been changes to your medical history in the last 3 months? Yes No Wh…" at bounding box center [508, 324] width 393 height 384
click at [866, 476] on div "Have there been changes to your medical history in the last 3 months? Yes No Wh…" at bounding box center [508, 389] width 1016 height 514
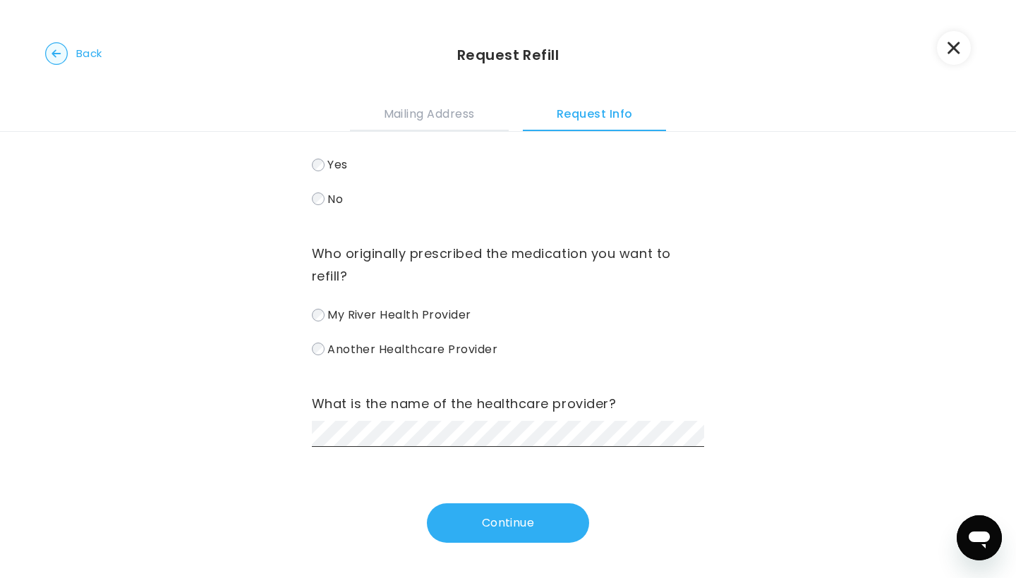
scroll to position [68, 0]
click at [561, 532] on button "Continue" at bounding box center [508, 523] width 162 height 39
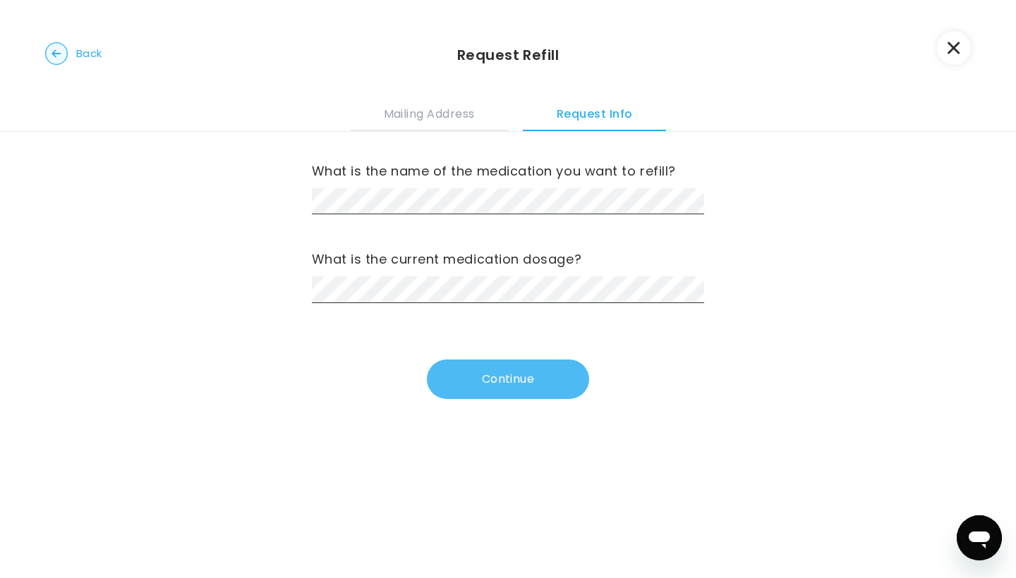
click at [466, 382] on button "Continue" at bounding box center [508, 379] width 162 height 39
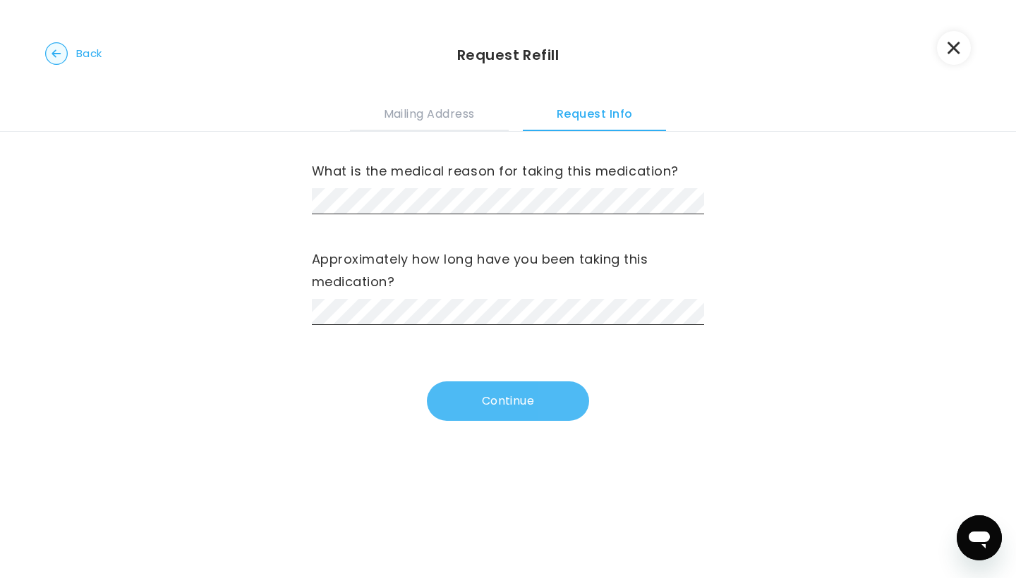
click at [474, 394] on button "Continue" at bounding box center [508, 401] width 162 height 39
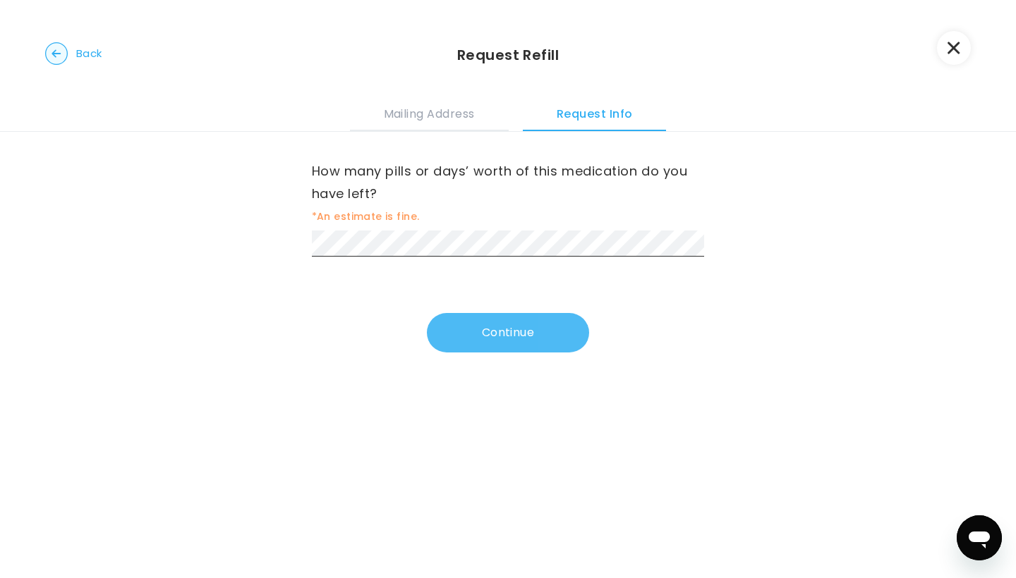
click at [475, 346] on button "Continue" at bounding box center [508, 332] width 162 height 39
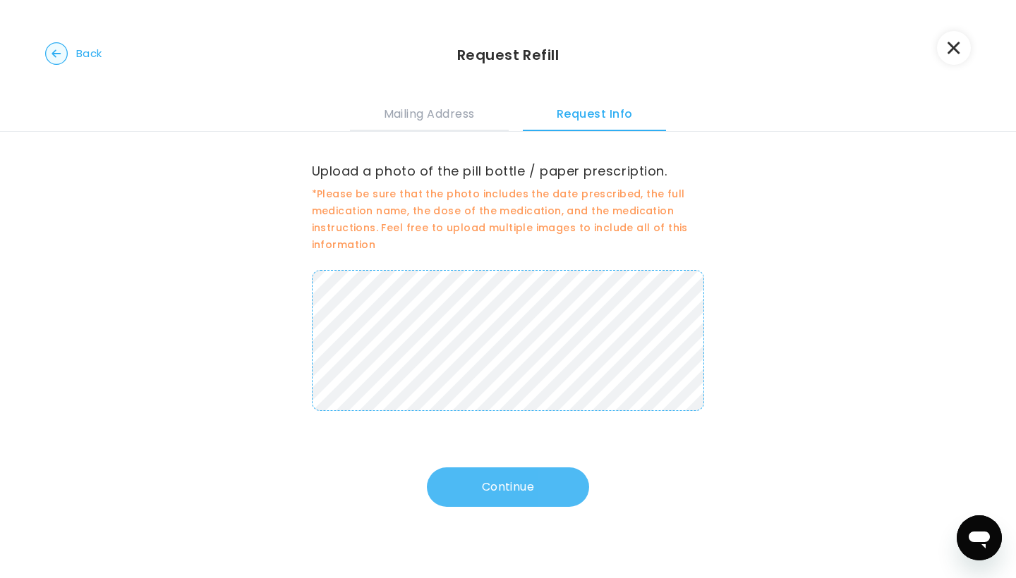
click at [569, 482] on button "Continue" at bounding box center [508, 487] width 162 height 39
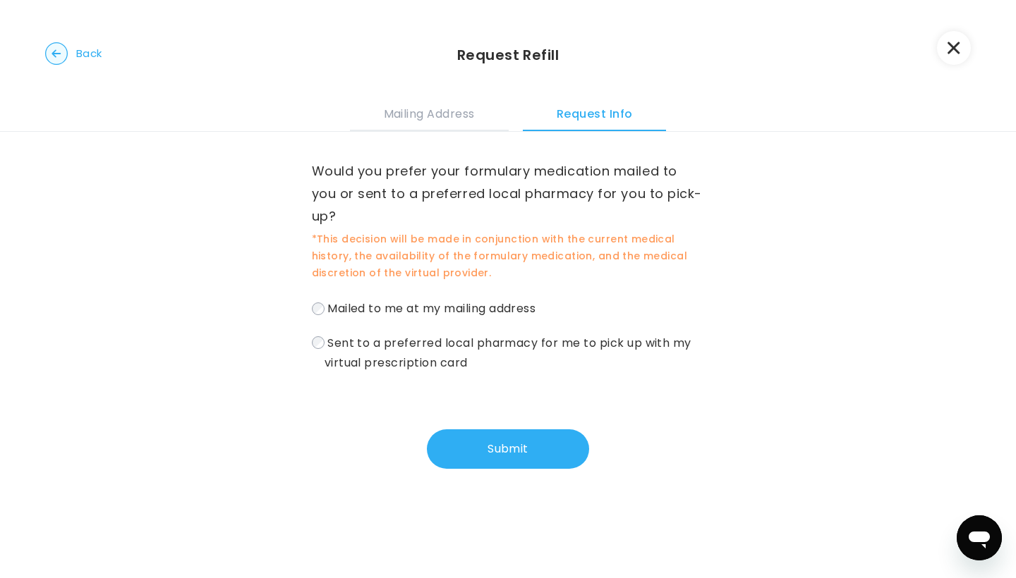
click at [512, 342] on span "Sent to a preferred local pharmacy for me to pick up with my virtual prescripti…" at bounding box center [507, 352] width 367 height 37
click at [496, 311] on span "Mailed to me at my mailing address" at bounding box center [431, 308] width 208 height 16
click at [514, 347] on span "Sent to a preferred local pharmacy for me to pick up with my virtual prescripti…" at bounding box center [507, 352] width 367 height 37
click at [506, 313] on span "Mailed to me at my mailing address" at bounding box center [431, 308] width 208 height 16
click at [518, 446] on button "Submit" at bounding box center [508, 448] width 162 height 39
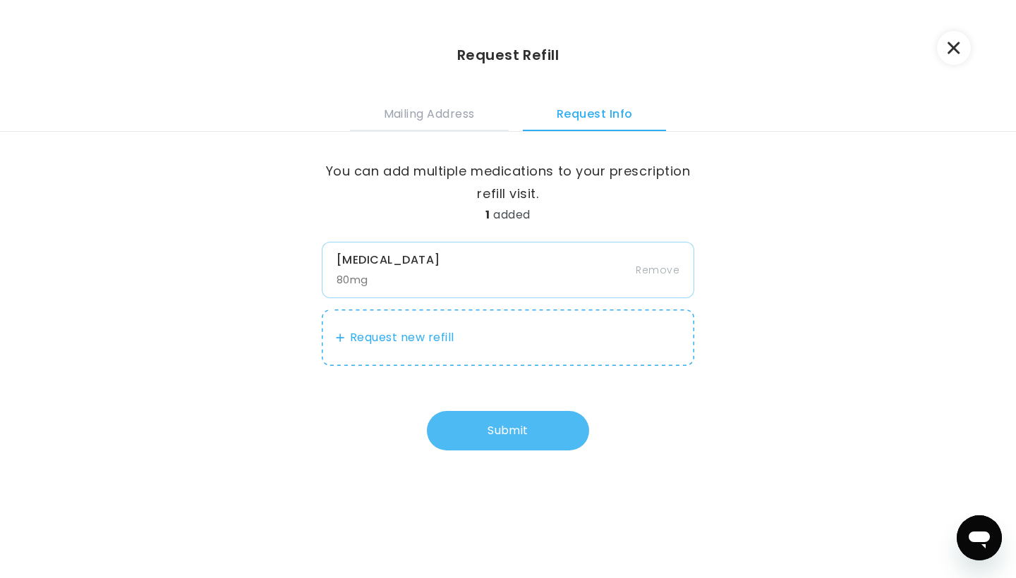
click at [535, 427] on button "Submit" at bounding box center [508, 430] width 162 height 39
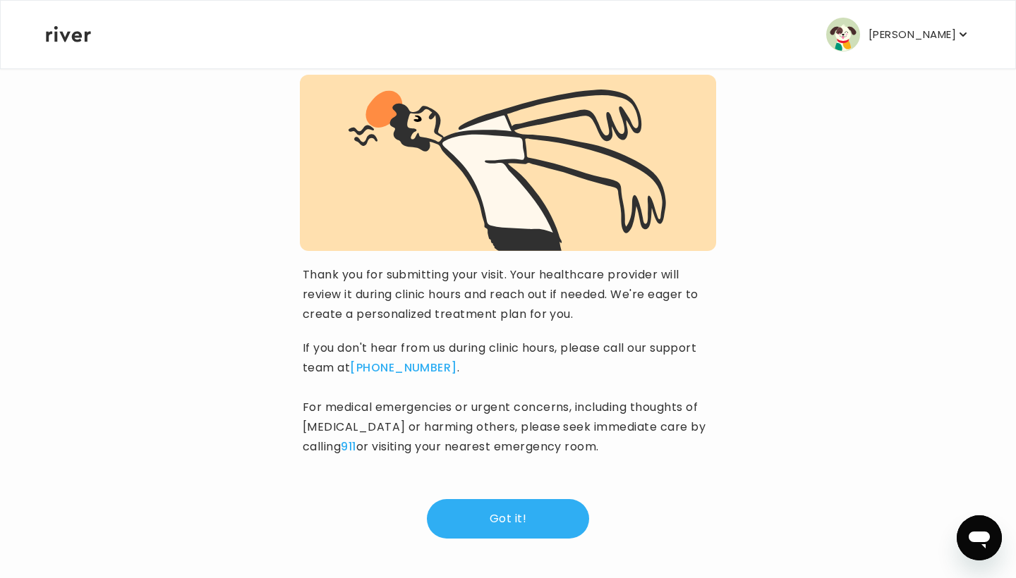
scroll to position [109, 0]
click at [860, 28] on img "button" at bounding box center [843, 35] width 34 height 34
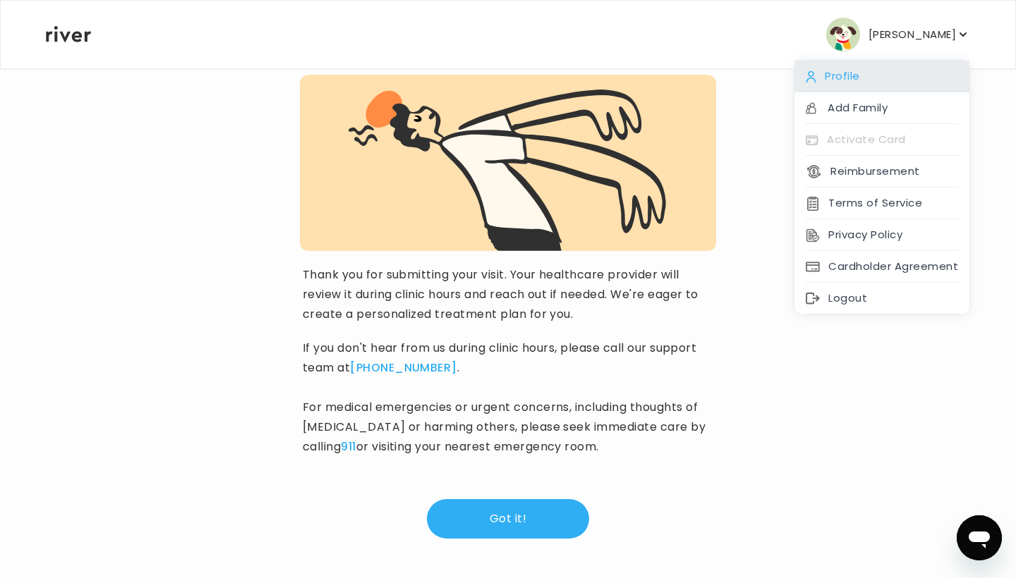
click at [853, 83] on div "Profile" at bounding box center [881, 77] width 175 height 32
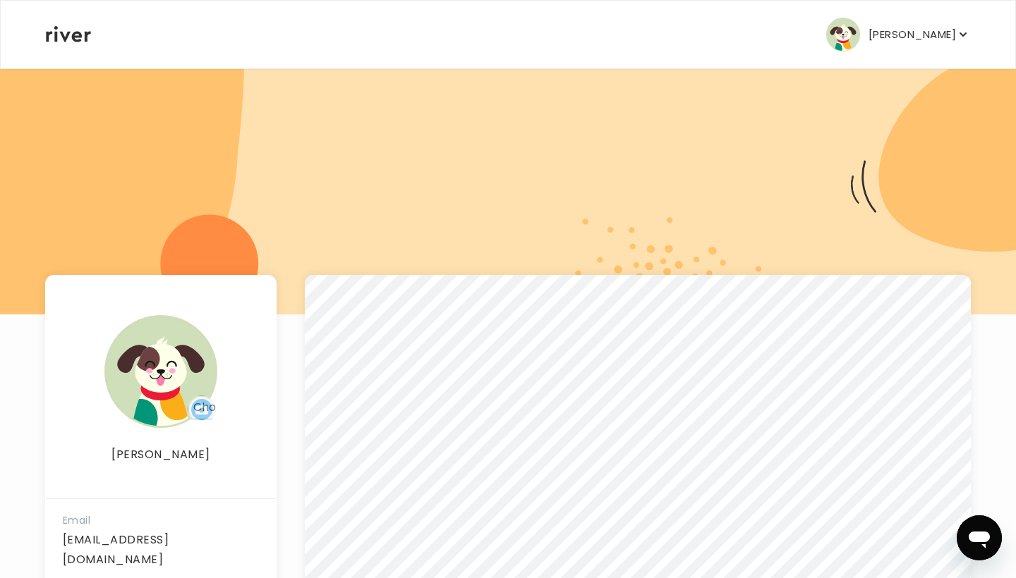
click at [877, 18] on button "[PERSON_NAME]" at bounding box center [898, 35] width 144 height 34
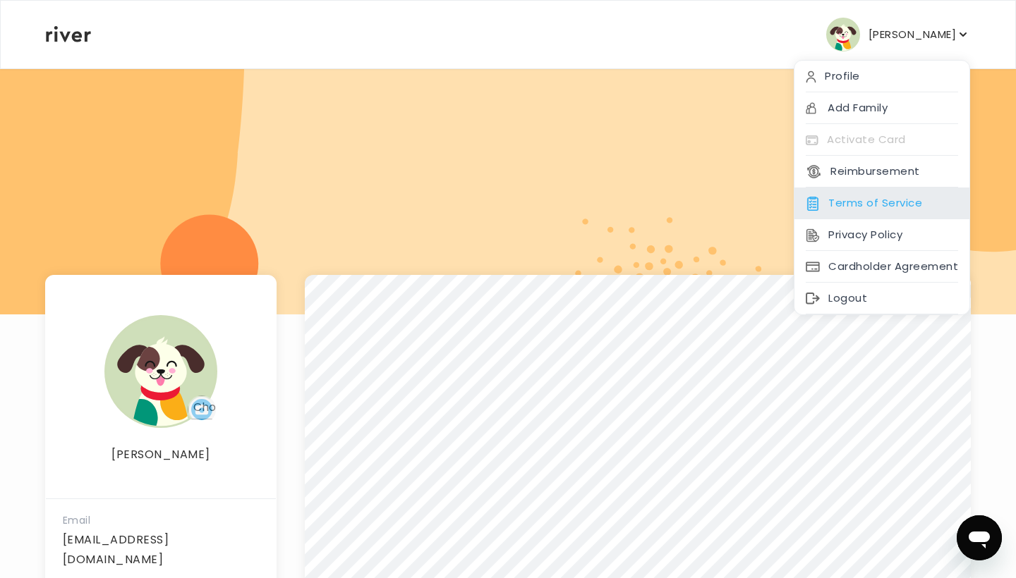
click at [836, 188] on div "Terms of Service" at bounding box center [881, 204] width 175 height 32
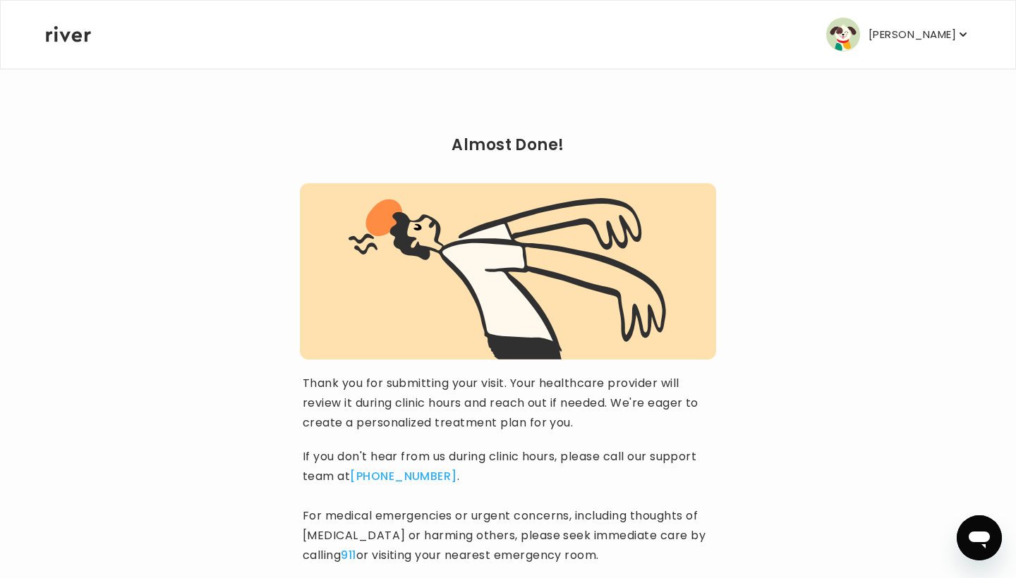
click at [897, 40] on p "[PERSON_NAME]" at bounding box center [911, 35] width 87 height 20
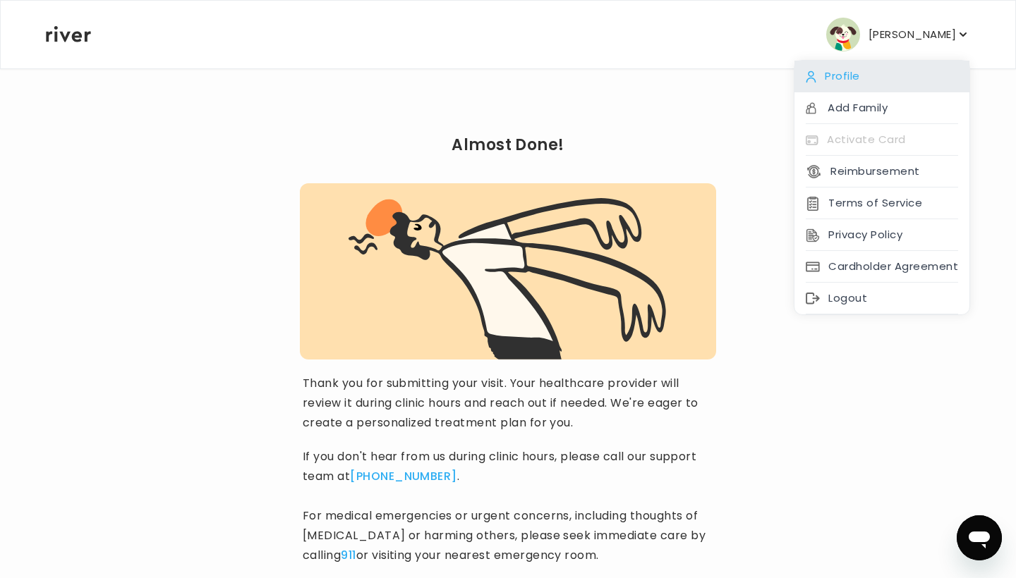
click at [883, 77] on div "Profile" at bounding box center [881, 77] width 175 height 32
